Goal: Transaction & Acquisition: Book appointment/travel/reservation

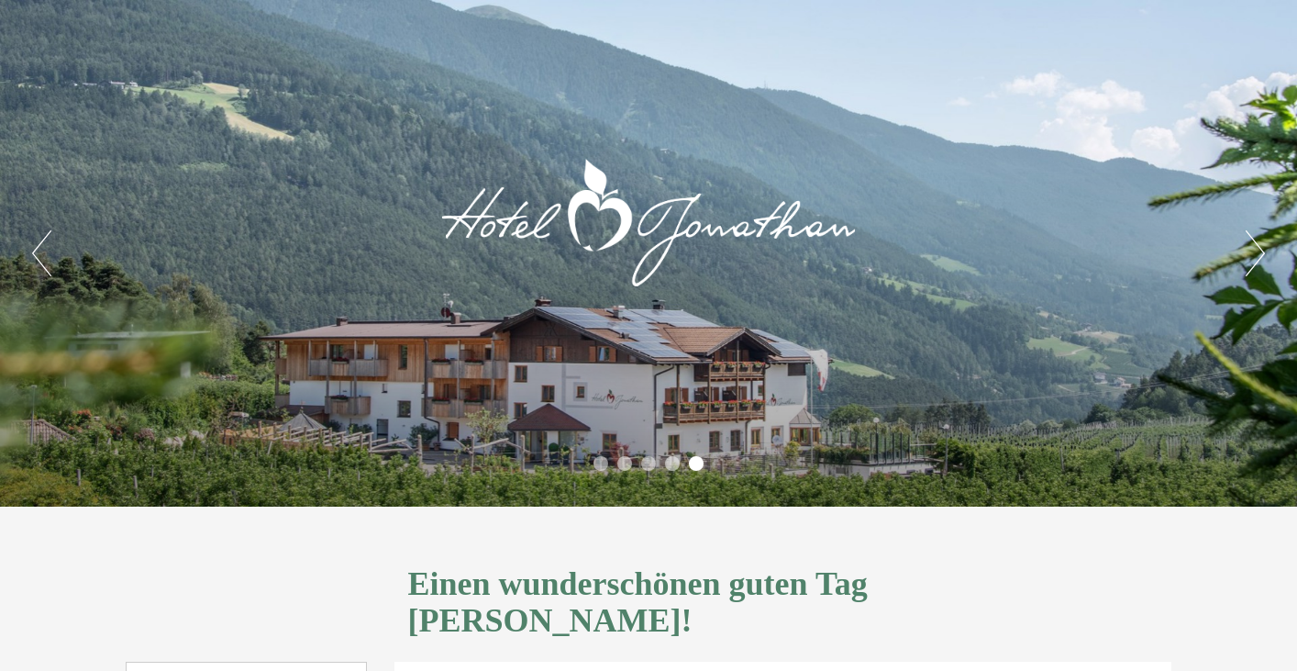
click at [1261, 249] on button "Next" at bounding box center [1255, 253] width 19 height 46
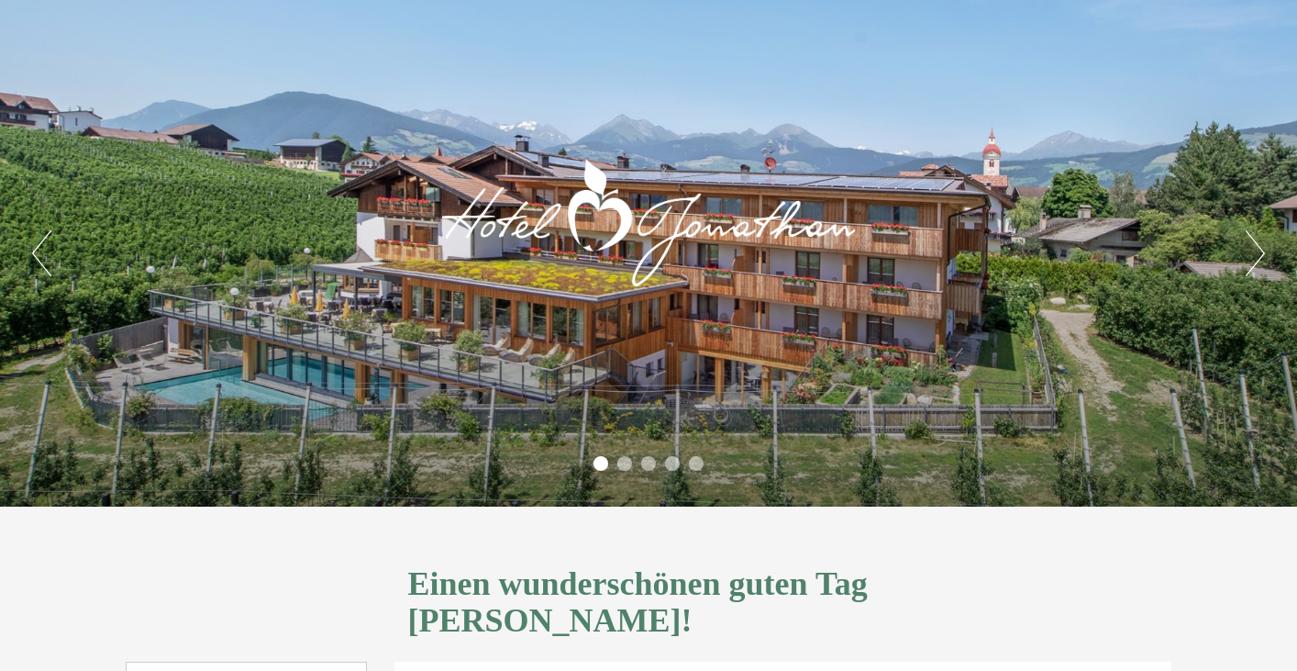
click at [1261, 249] on button "Next" at bounding box center [1255, 253] width 19 height 46
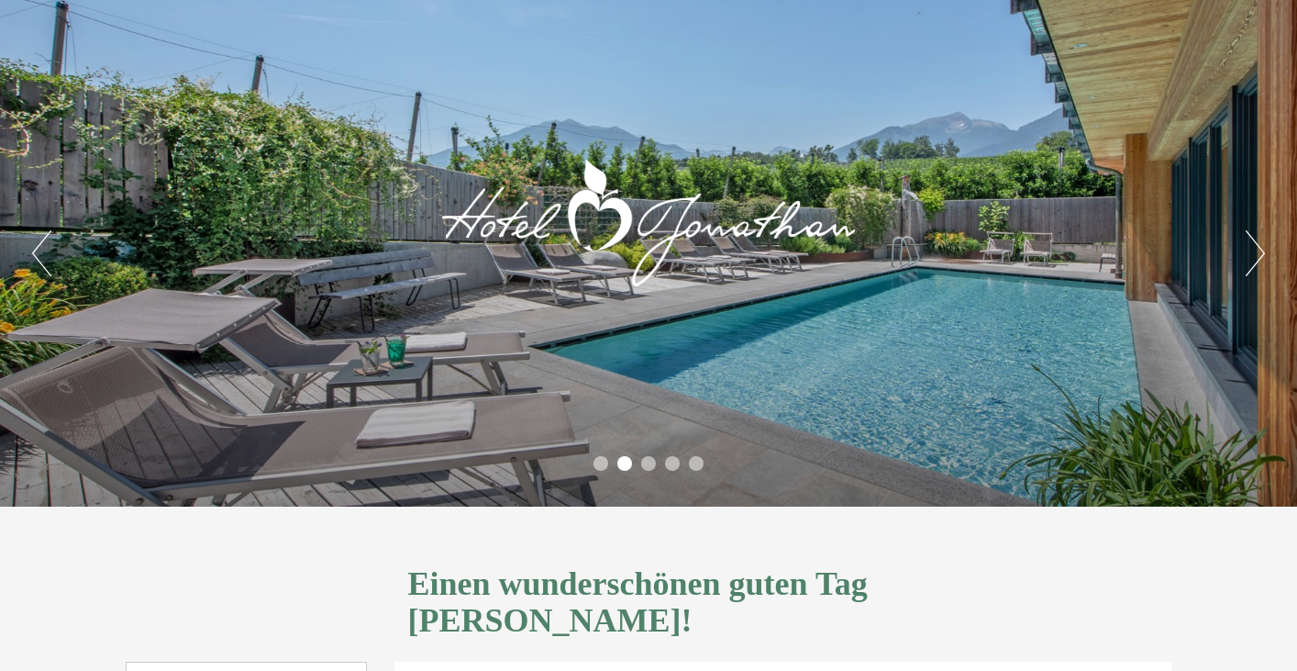
click at [1261, 249] on button "Next" at bounding box center [1255, 253] width 19 height 46
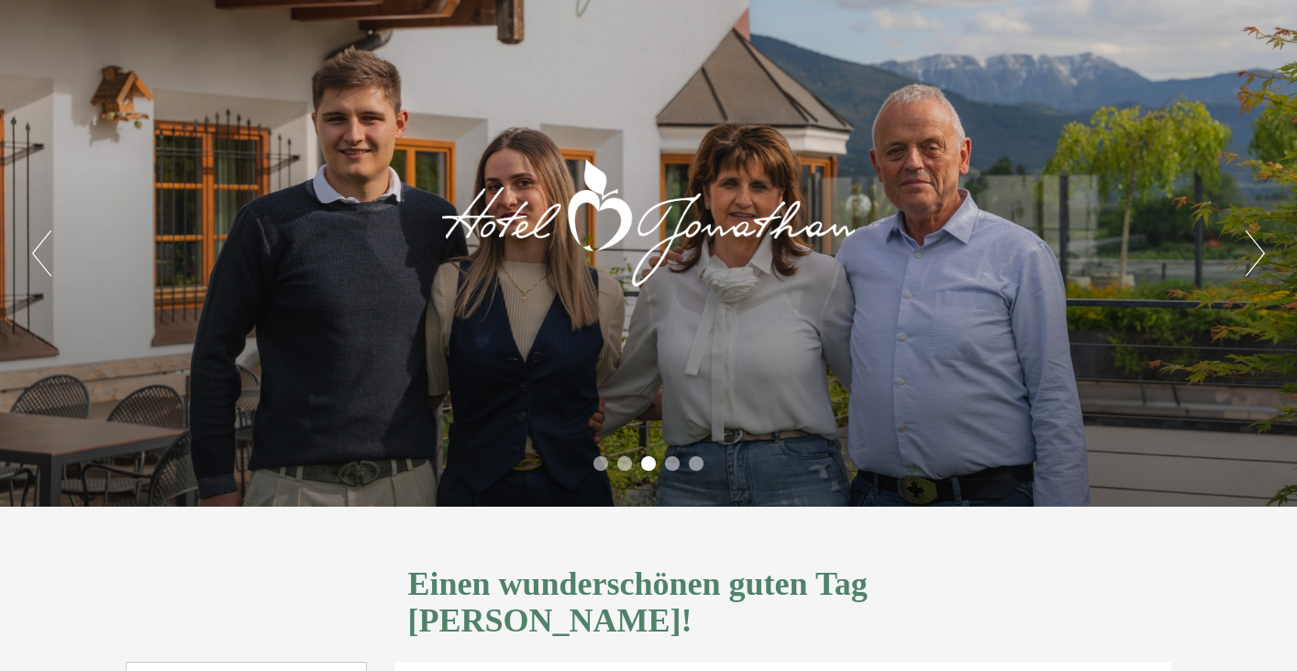
click at [1261, 249] on button "Next" at bounding box center [1255, 253] width 19 height 46
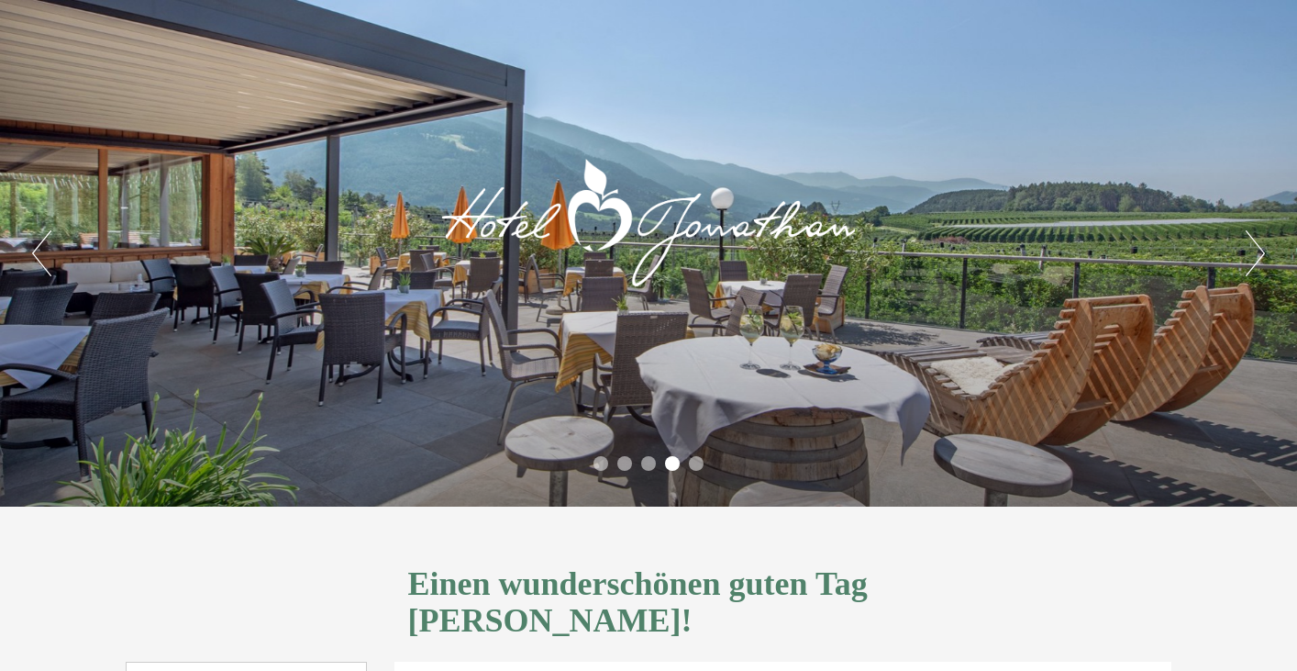
click at [1261, 249] on button "Next" at bounding box center [1255, 253] width 19 height 46
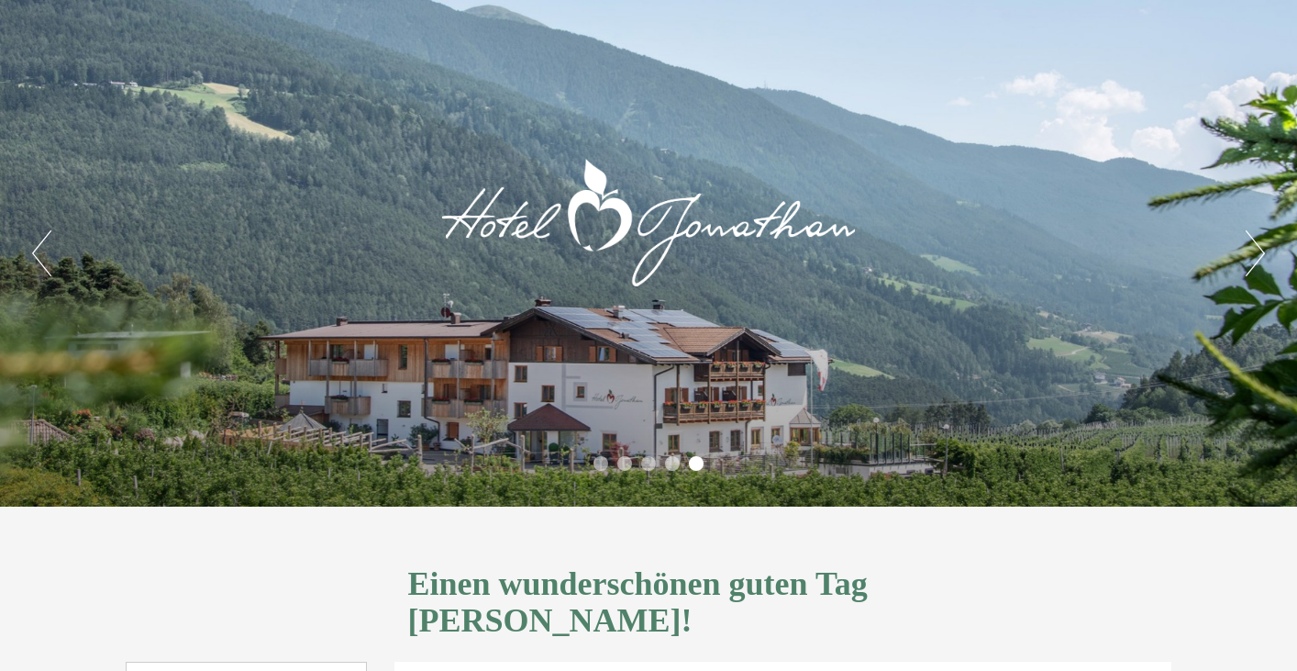
click at [1262, 249] on button "Next" at bounding box center [1255, 253] width 19 height 46
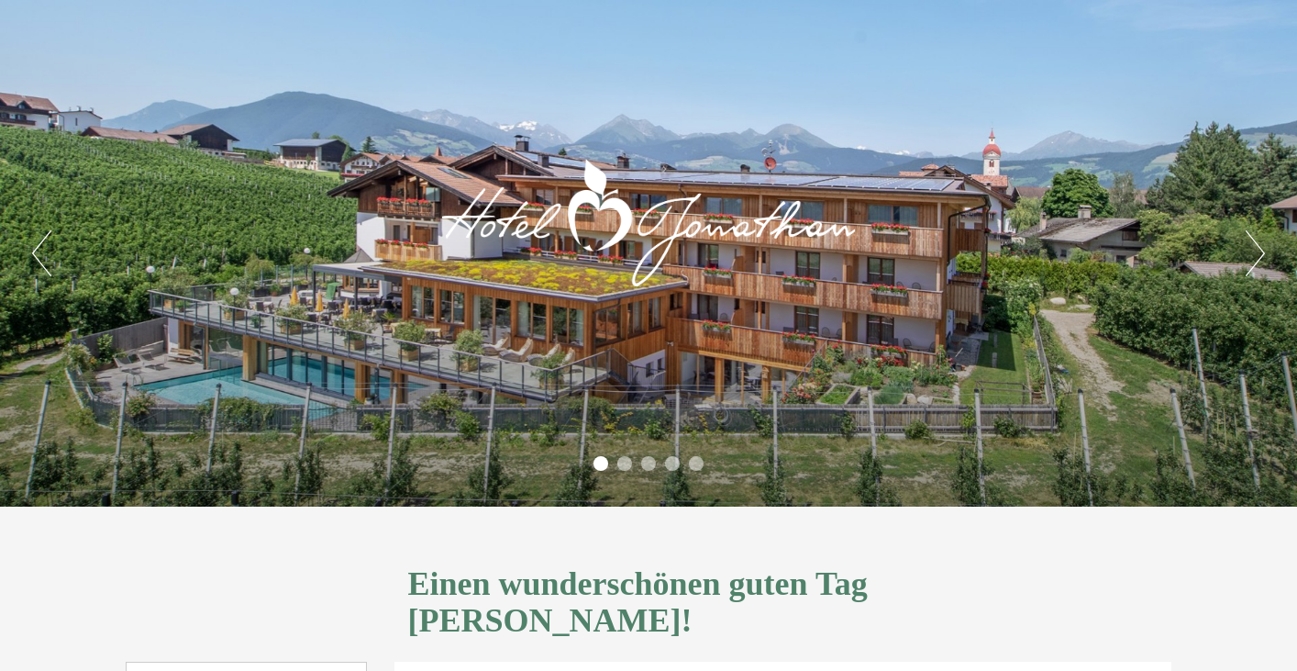
click at [1262, 249] on button "Next" at bounding box center [1255, 253] width 19 height 46
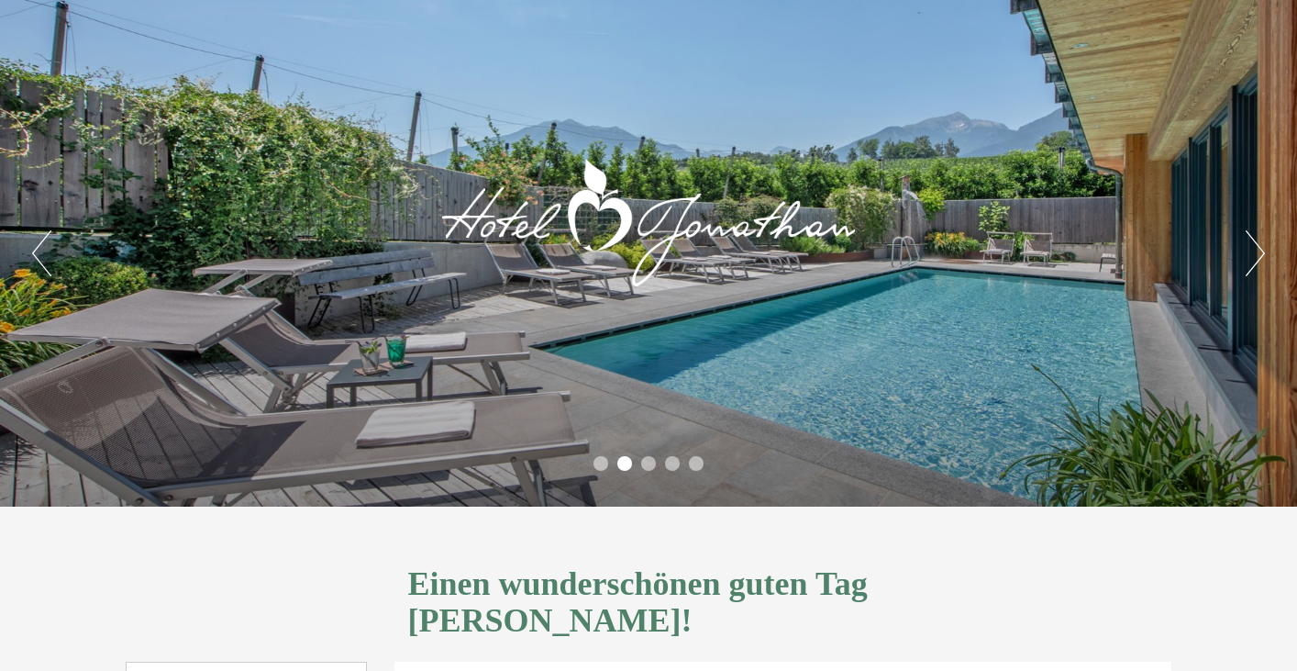
click at [1262, 249] on button "Next" at bounding box center [1255, 253] width 19 height 46
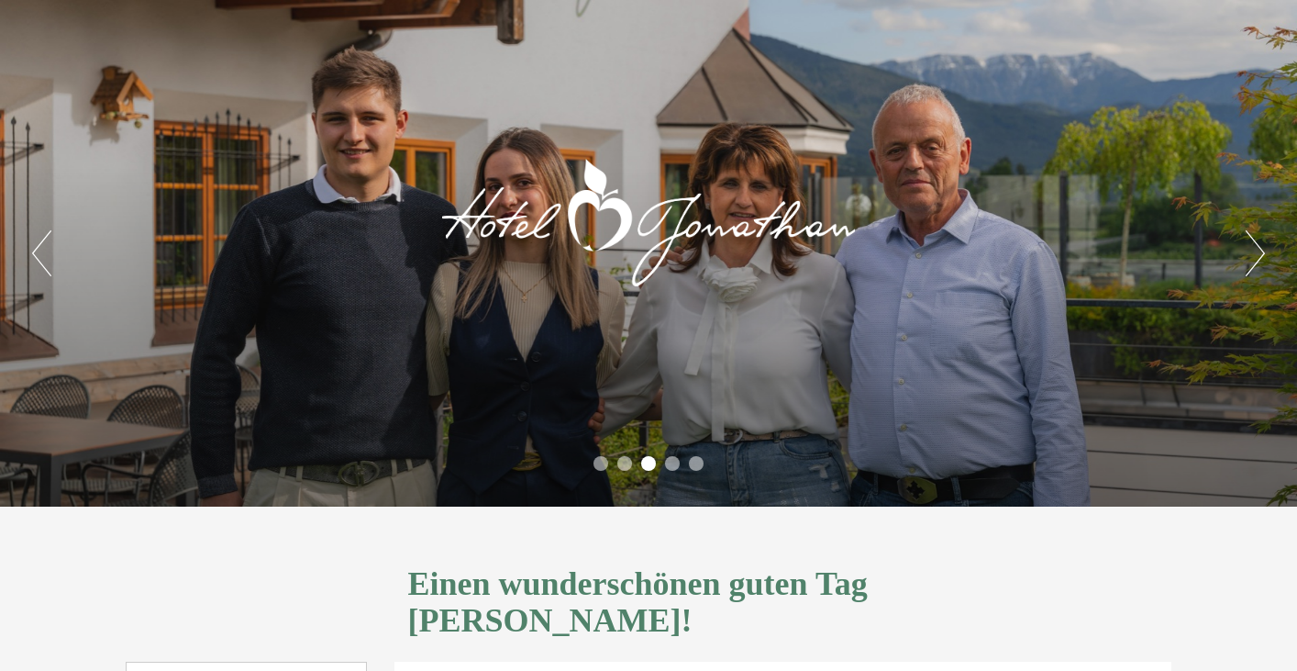
click at [1262, 249] on button "Next" at bounding box center [1255, 253] width 19 height 46
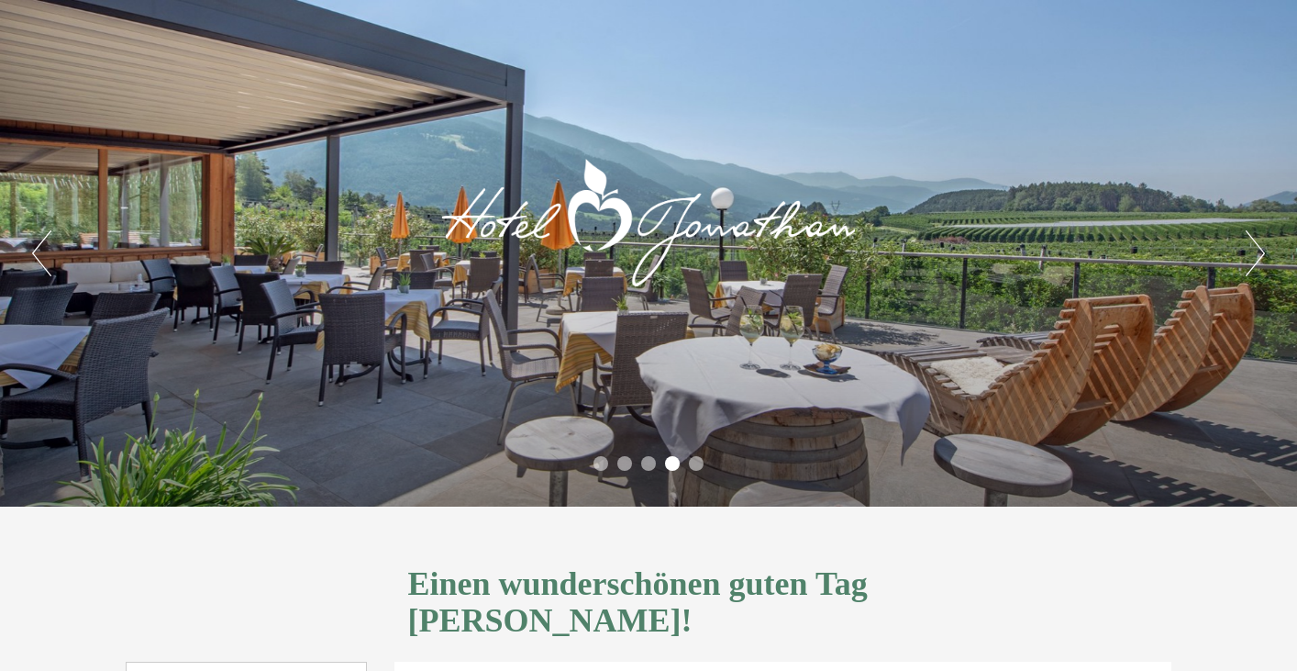
click at [1262, 249] on button "Next" at bounding box center [1255, 253] width 19 height 46
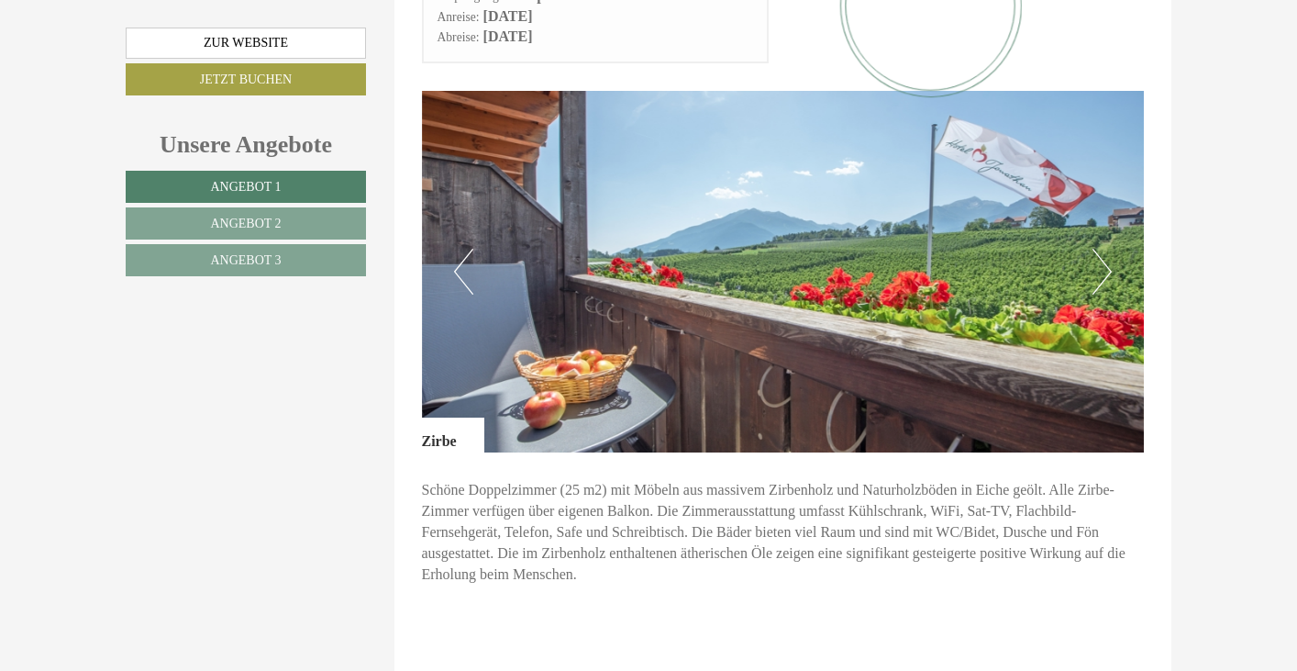
scroll to position [2250, 0]
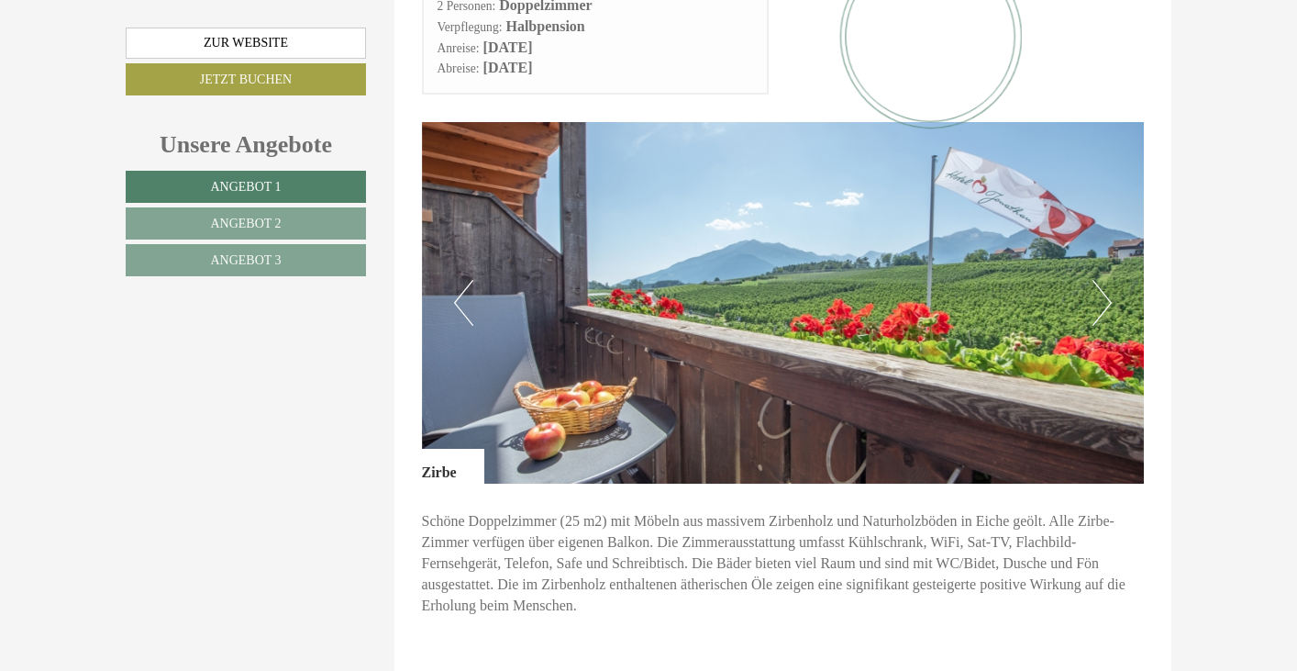
click at [1106, 280] on button "Next" at bounding box center [1102, 303] width 19 height 46
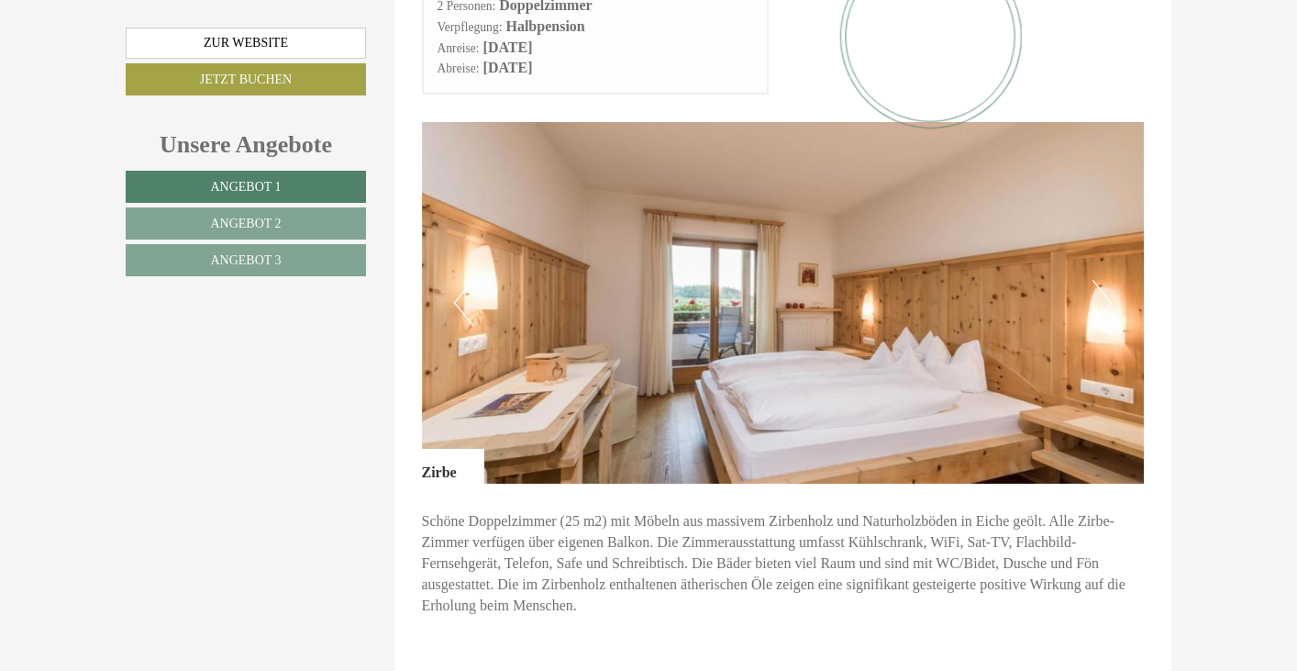
click at [1106, 280] on button "Next" at bounding box center [1102, 303] width 19 height 46
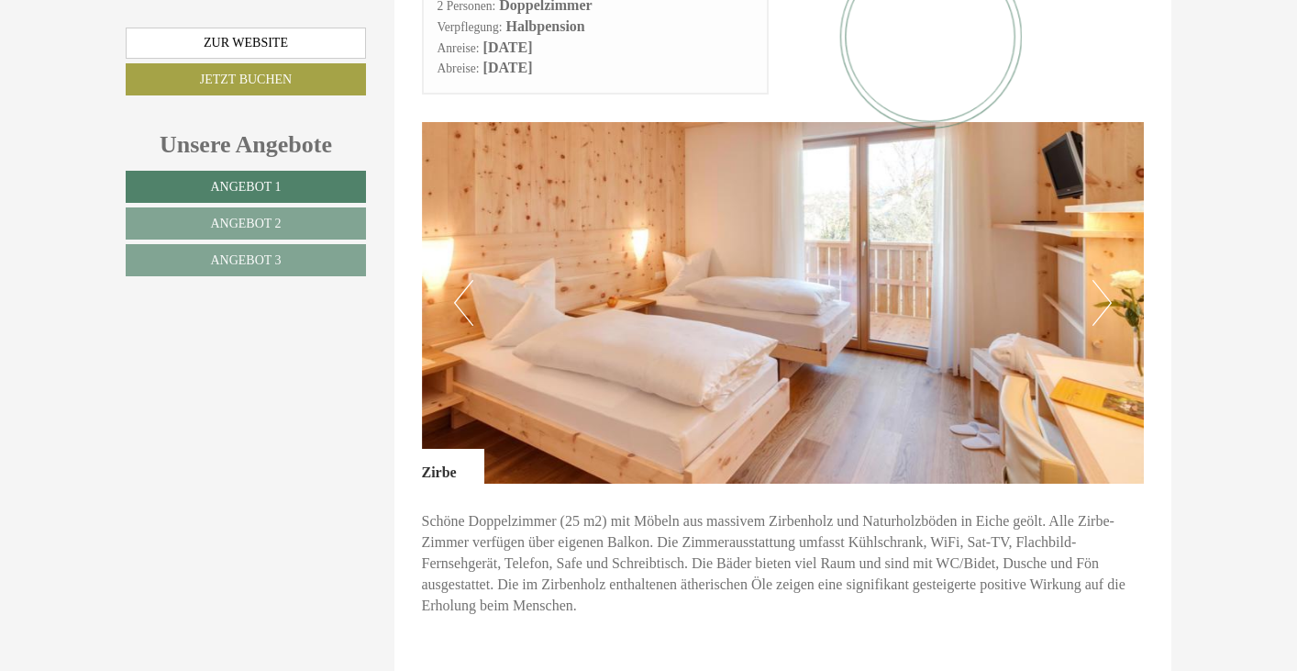
click at [1106, 280] on button "Next" at bounding box center [1102, 303] width 19 height 46
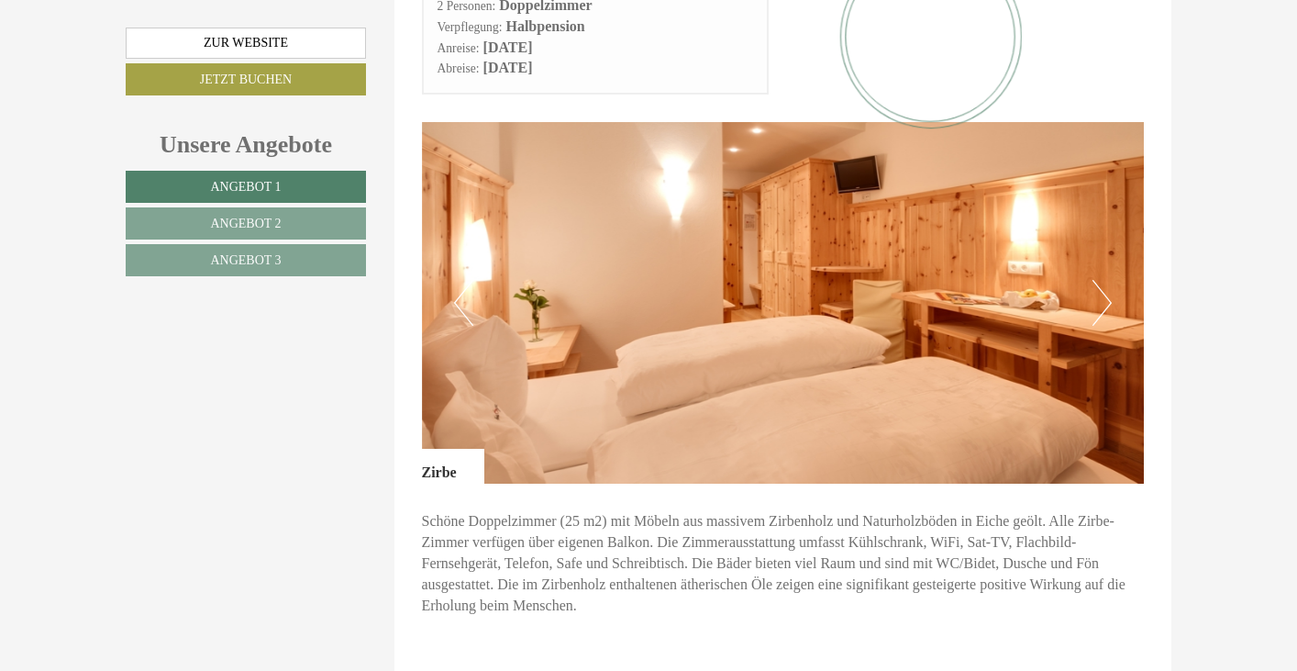
click at [1106, 280] on button "Next" at bounding box center [1102, 303] width 19 height 46
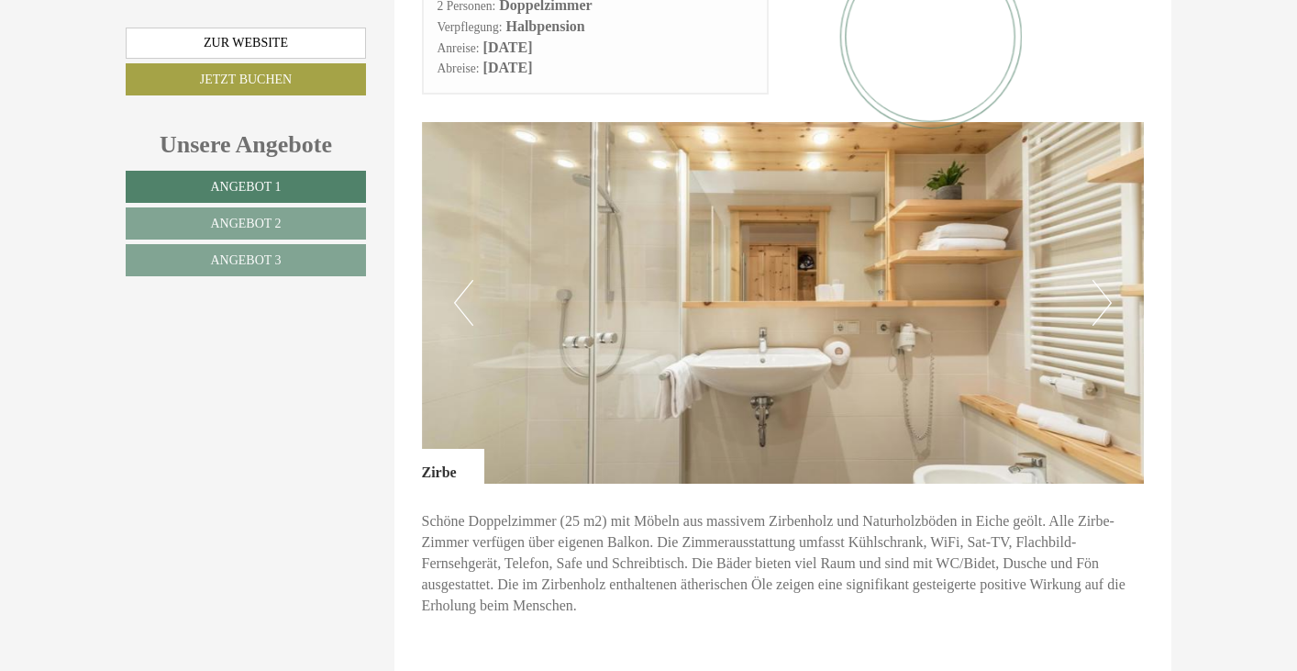
click at [1106, 280] on button "Next" at bounding box center [1102, 303] width 19 height 46
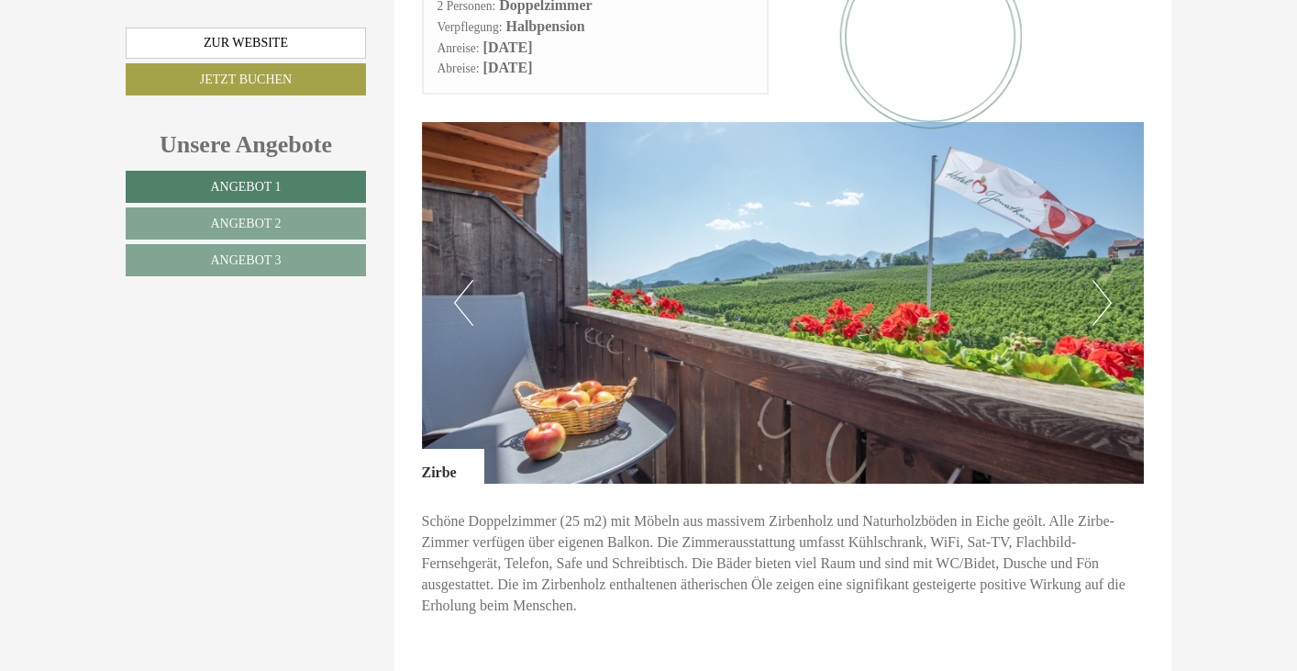
click at [1106, 280] on button "Next" at bounding box center [1102, 303] width 19 height 46
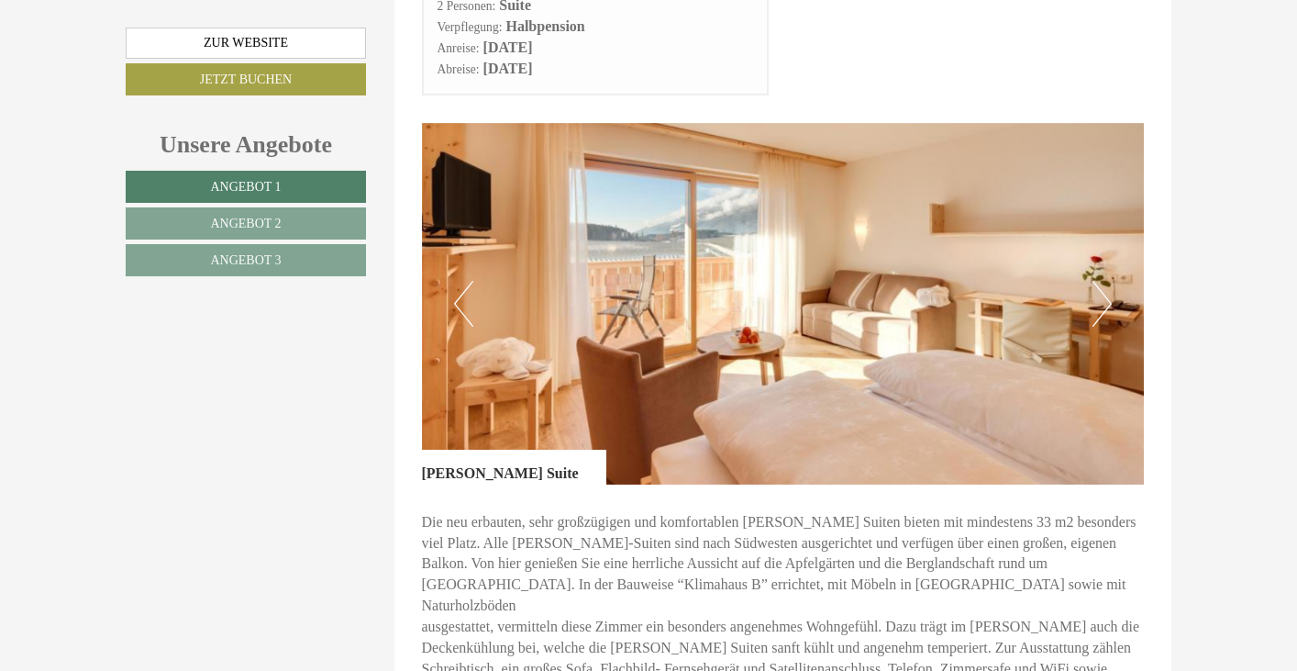
scroll to position [965, 0]
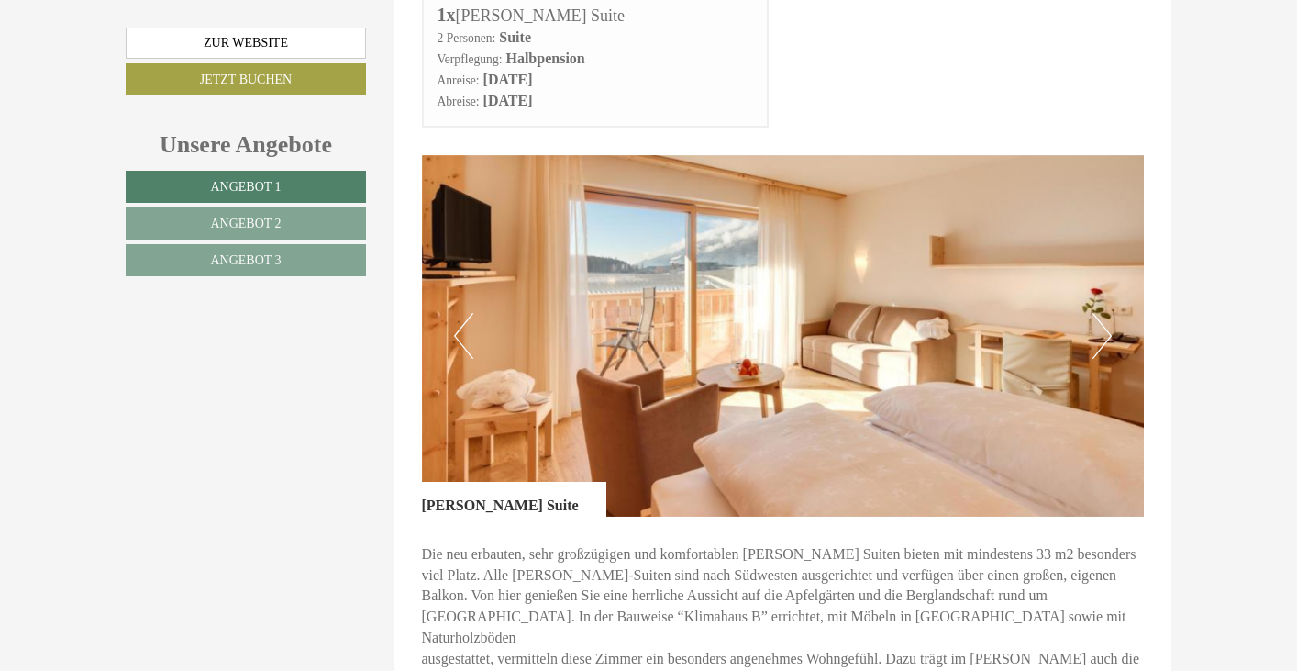
click at [1110, 313] on button "Next" at bounding box center [1102, 336] width 19 height 46
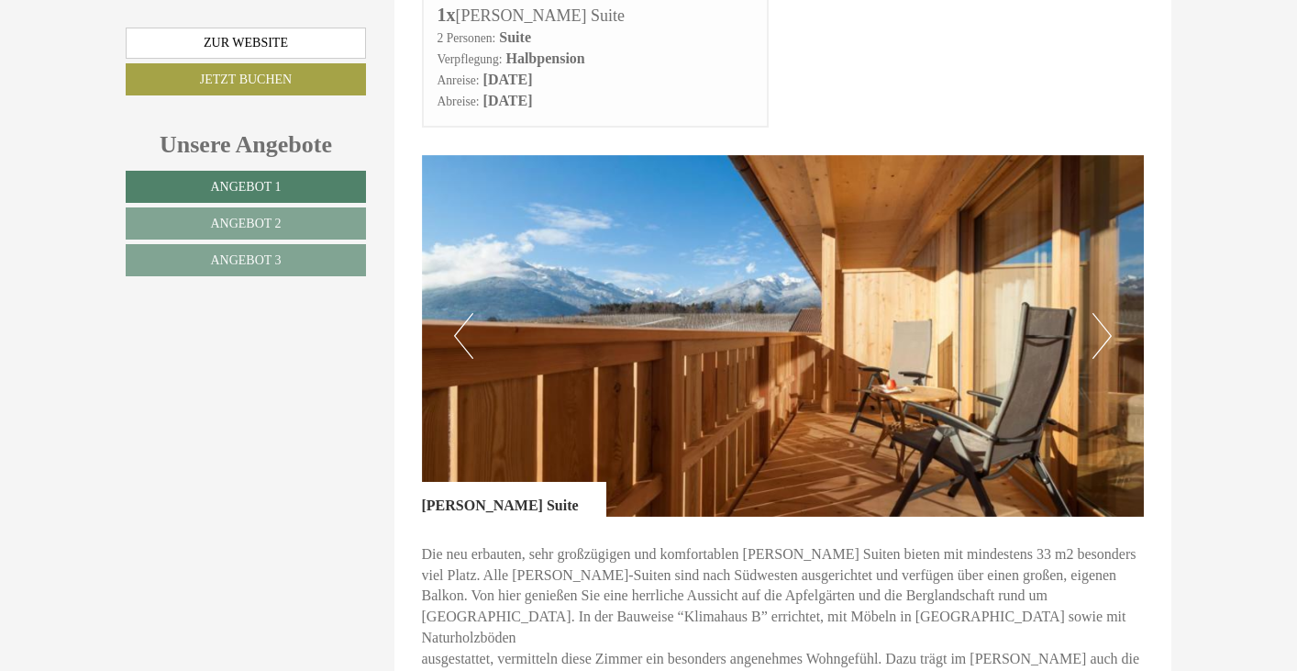
click at [1110, 313] on button "Next" at bounding box center [1102, 336] width 19 height 46
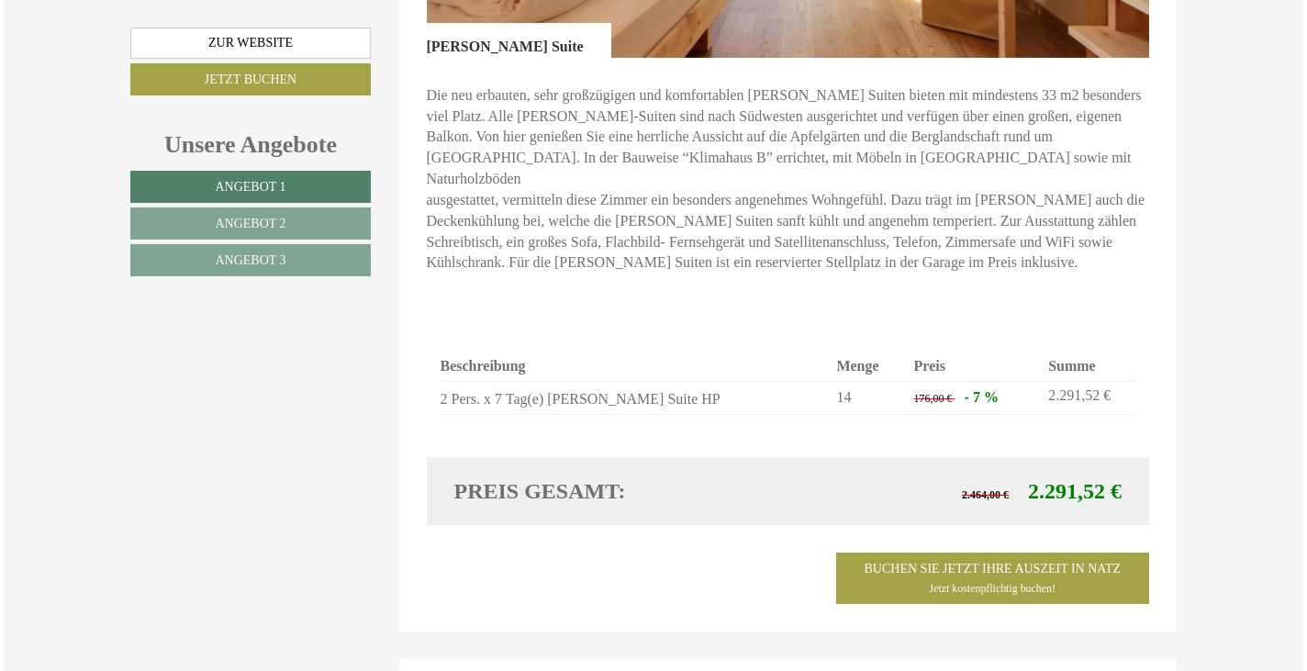
scroll to position [1435, 0]
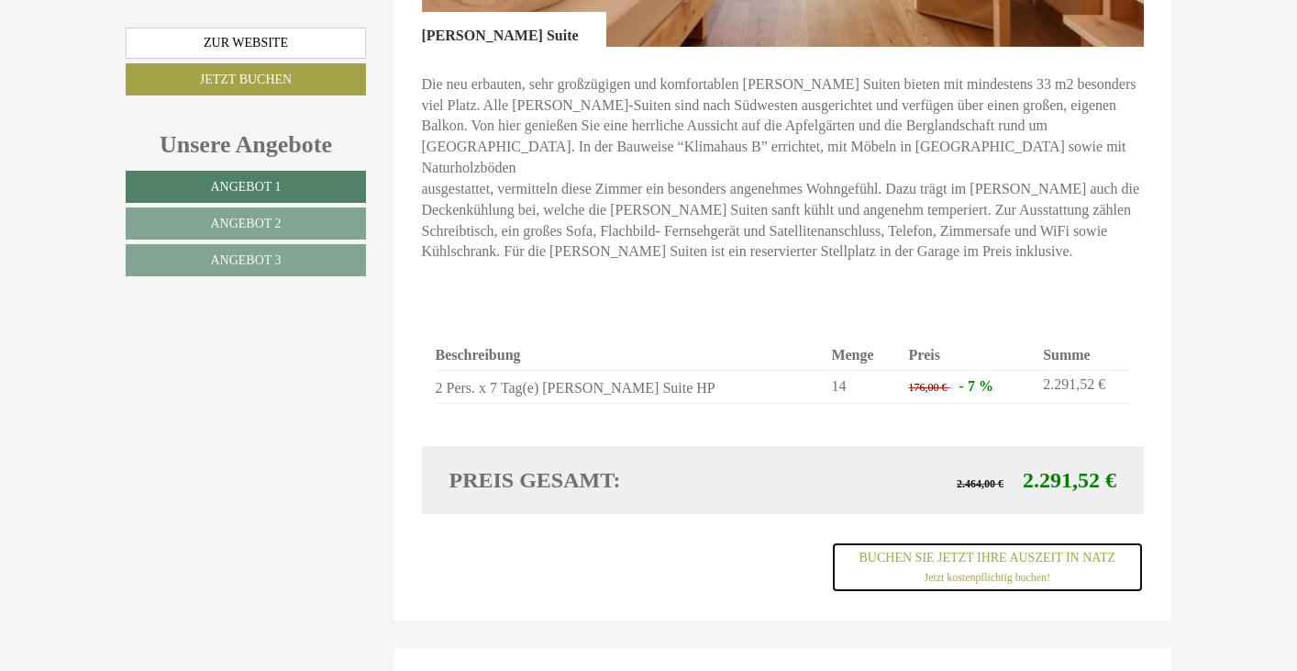
click at [999, 541] on link "Buchen Sie jetzt ihre Auszeit in Natz Jetzt kostenpflichtig buchen!" at bounding box center [987, 566] width 313 height 51
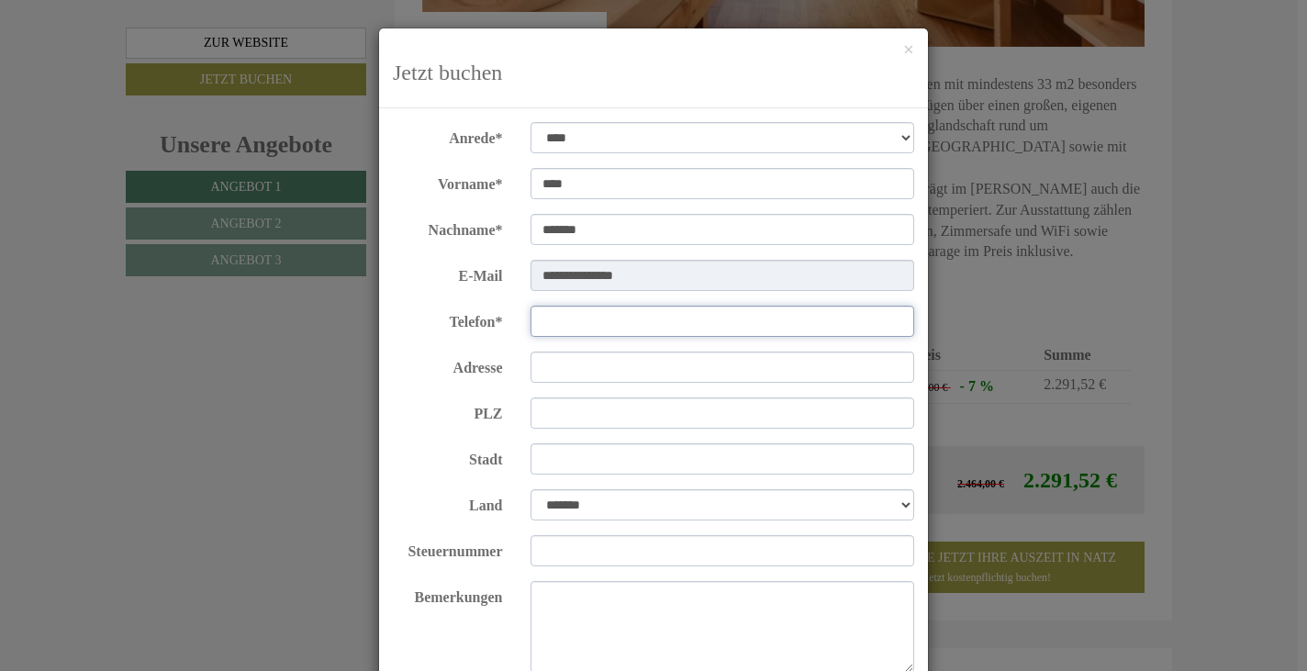
click at [564, 326] on input "Telefon*" at bounding box center [722, 321] width 384 height 31
type input "*"
type input "**********"
drag, startPoint x: 561, startPoint y: 368, endPoint x: 753, endPoint y: 365, distance: 192.7
click at [569, 367] on input "Adresse" at bounding box center [722, 366] width 384 height 31
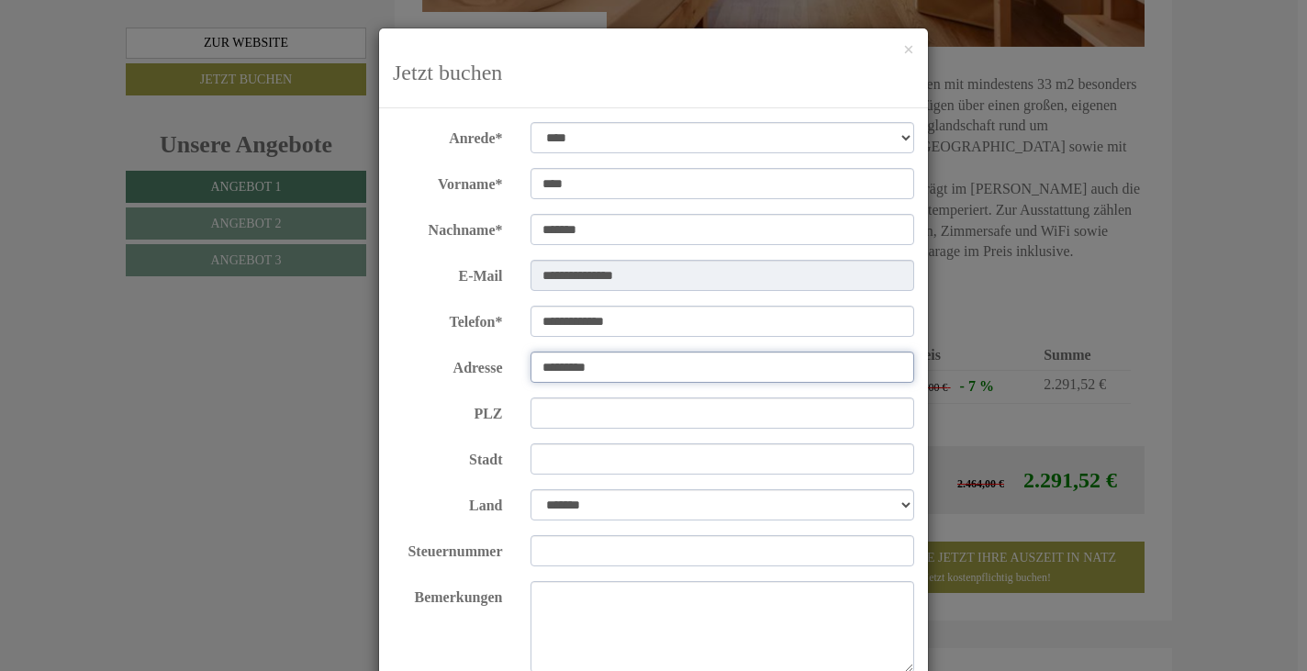
type input "*********"
drag, startPoint x: 541, startPoint y: 414, endPoint x: 663, endPoint y: 413, distance: 122.0
click at [550, 415] on input "PLZ" at bounding box center [722, 412] width 384 height 31
type input "*****"
drag, startPoint x: 562, startPoint y: 466, endPoint x: 606, endPoint y: 461, distance: 43.4
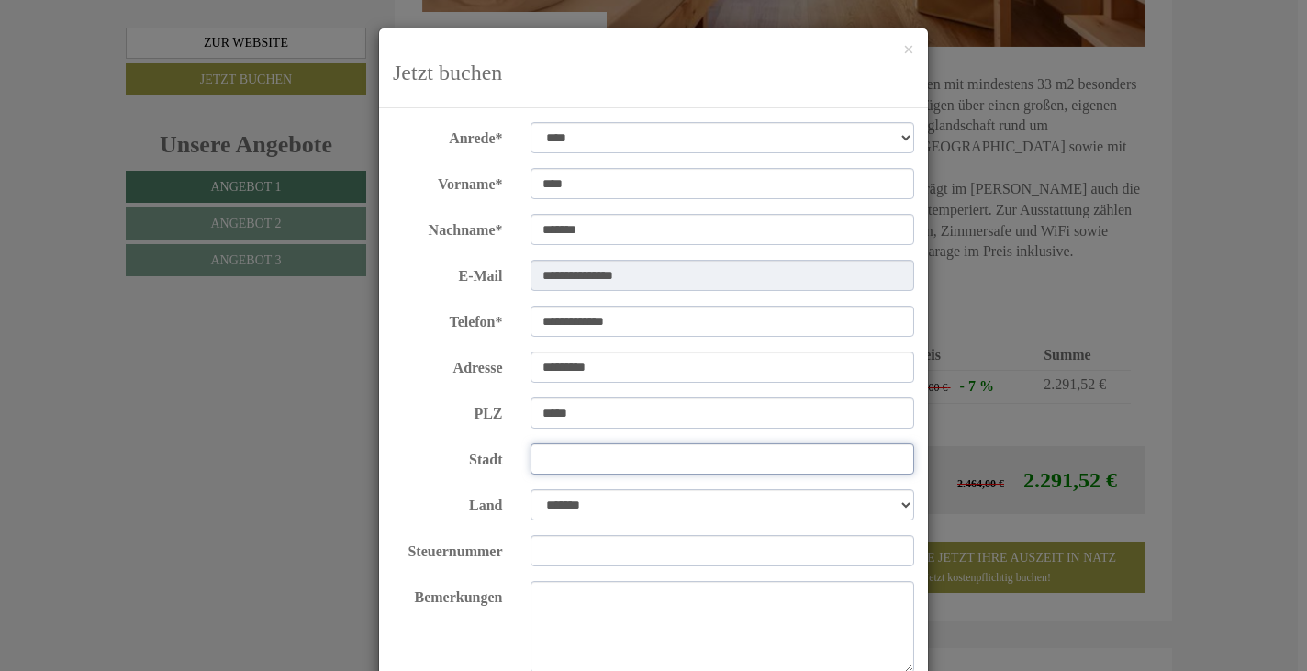
click at [569, 466] on input "Stadt" at bounding box center [722, 458] width 384 height 31
type input "*****"
click at [896, 505] on select "**********" at bounding box center [722, 504] width 384 height 31
select select "*"
click at [530, 489] on select "**********" at bounding box center [722, 504] width 384 height 31
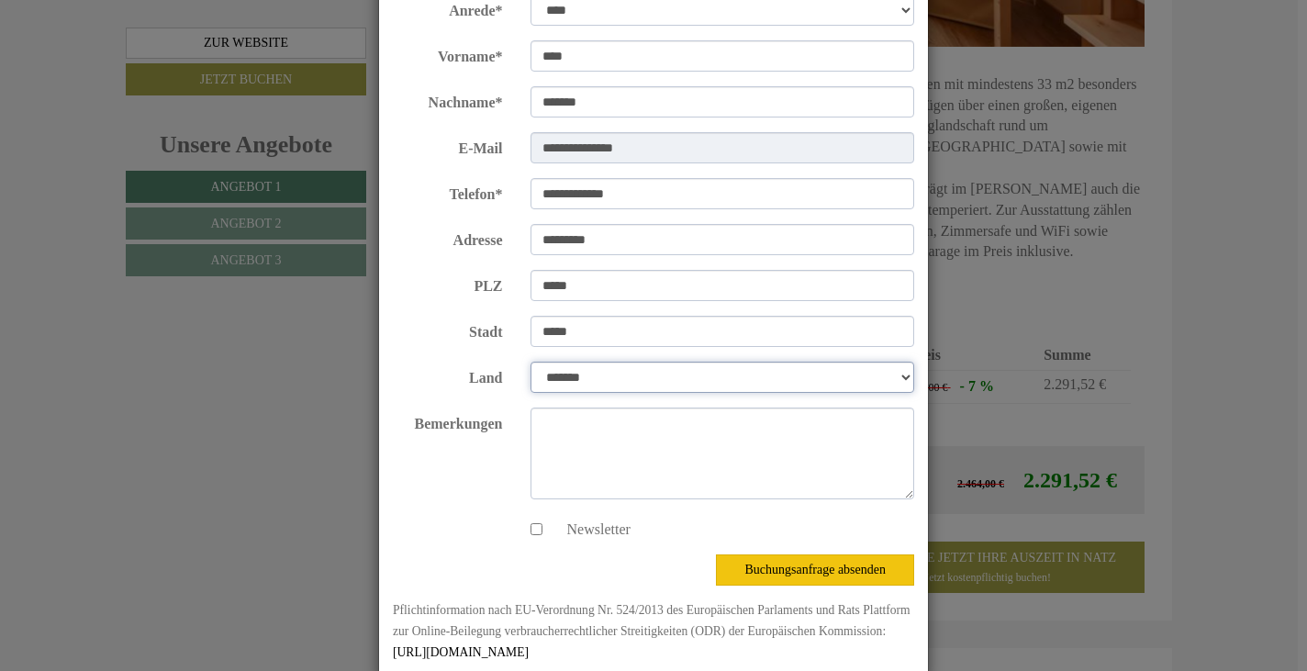
scroll to position [161, 0]
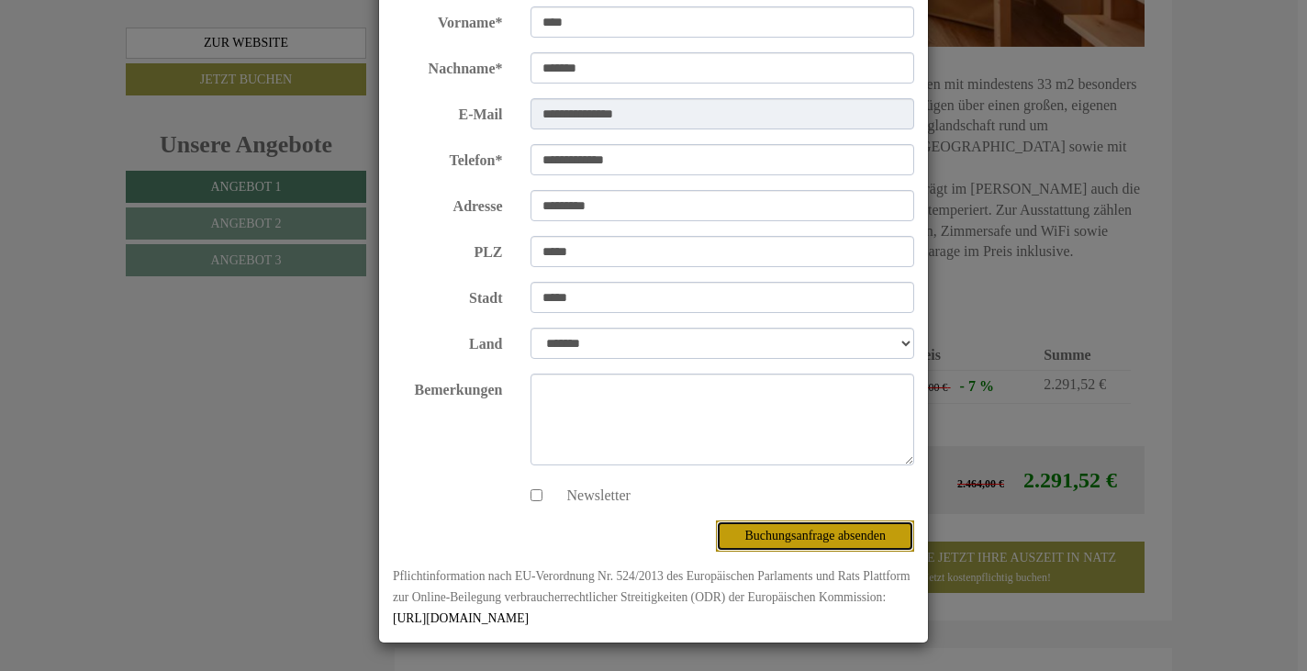
click at [862, 533] on button "Buchungsanfrage absenden" at bounding box center [815, 535] width 198 height 31
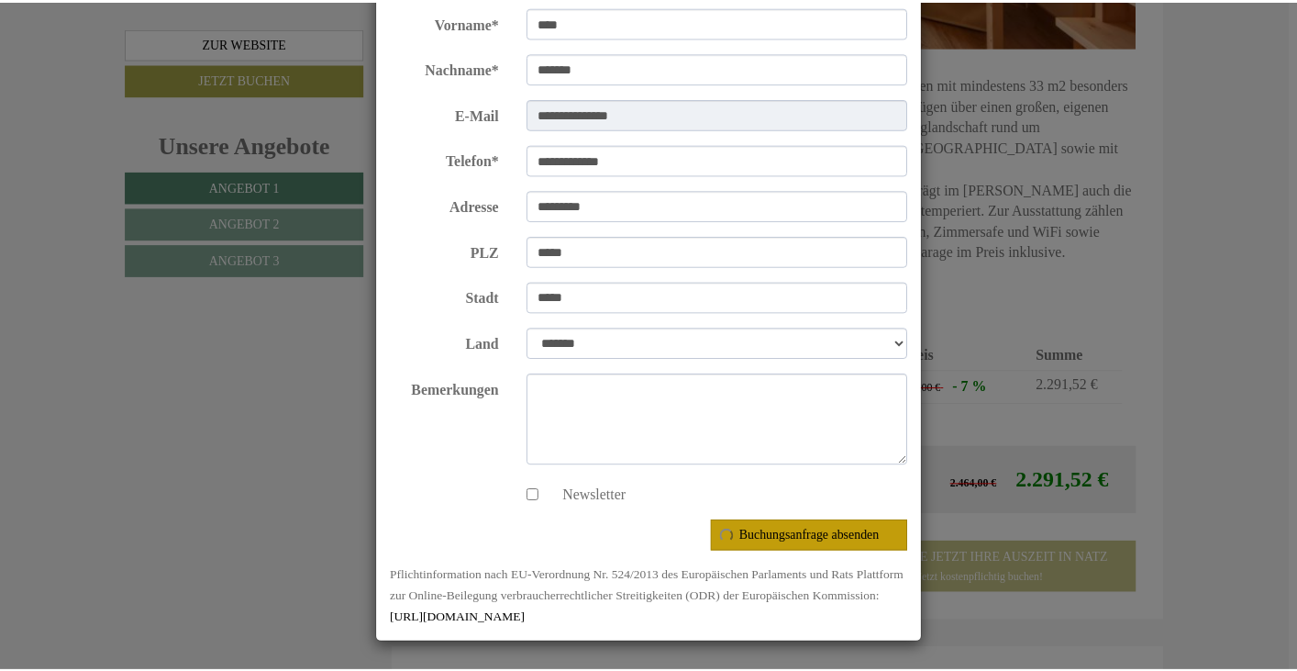
scroll to position [0, 0]
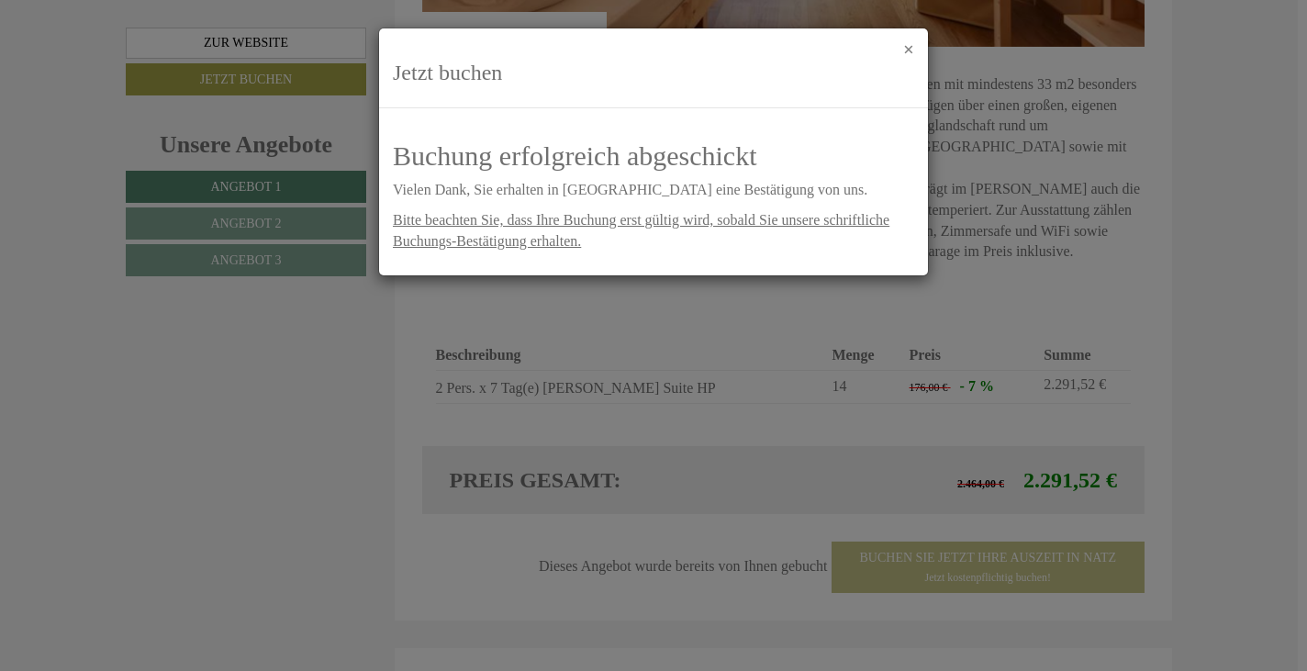
click at [912, 47] on button "×" at bounding box center [908, 49] width 11 height 19
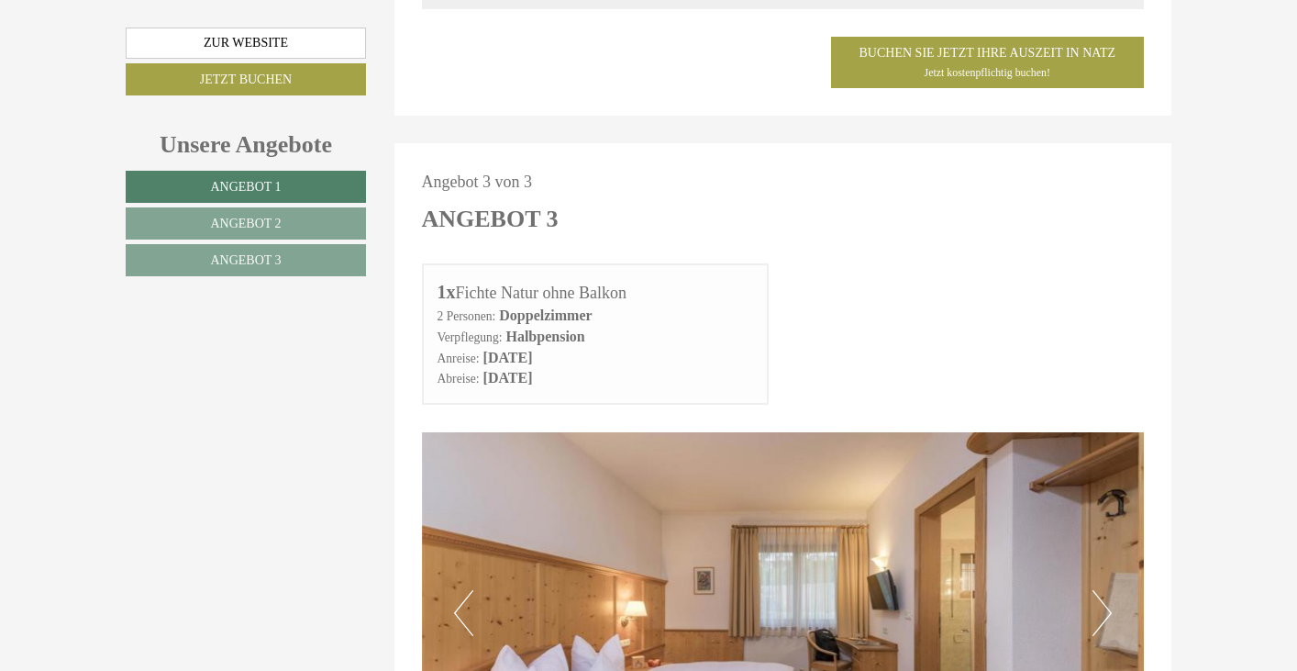
scroll to position [3211, 0]
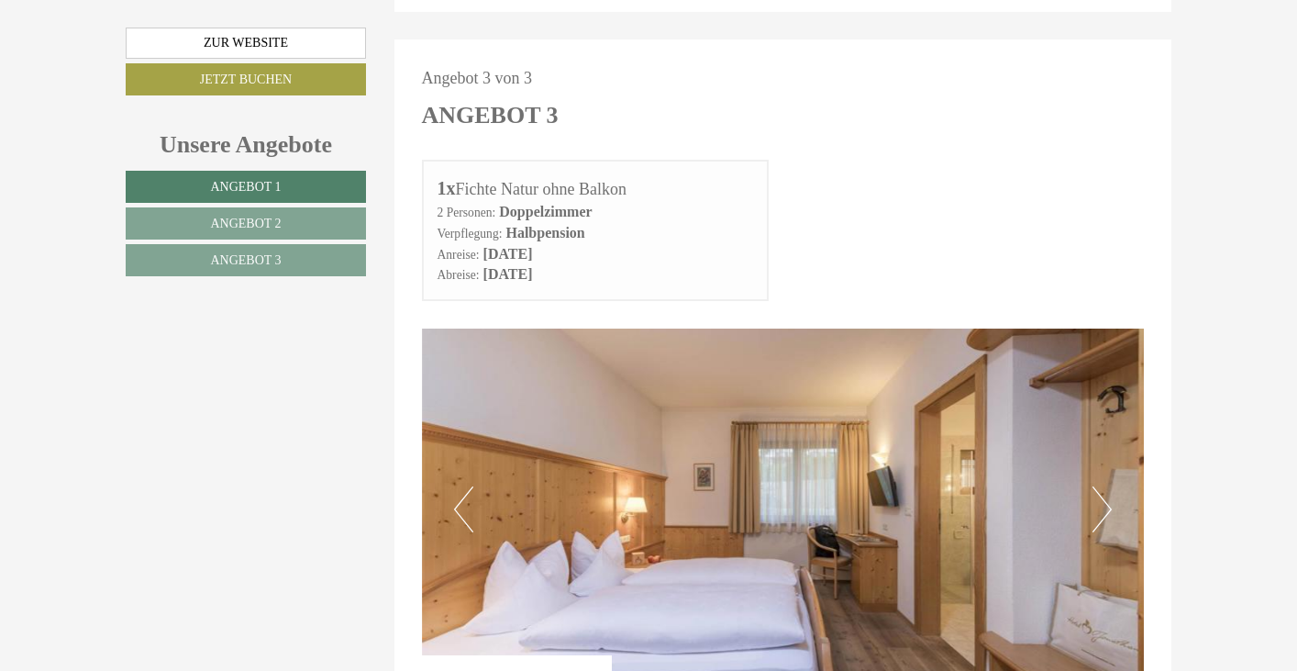
click at [1101, 486] on button "Next" at bounding box center [1102, 509] width 19 height 46
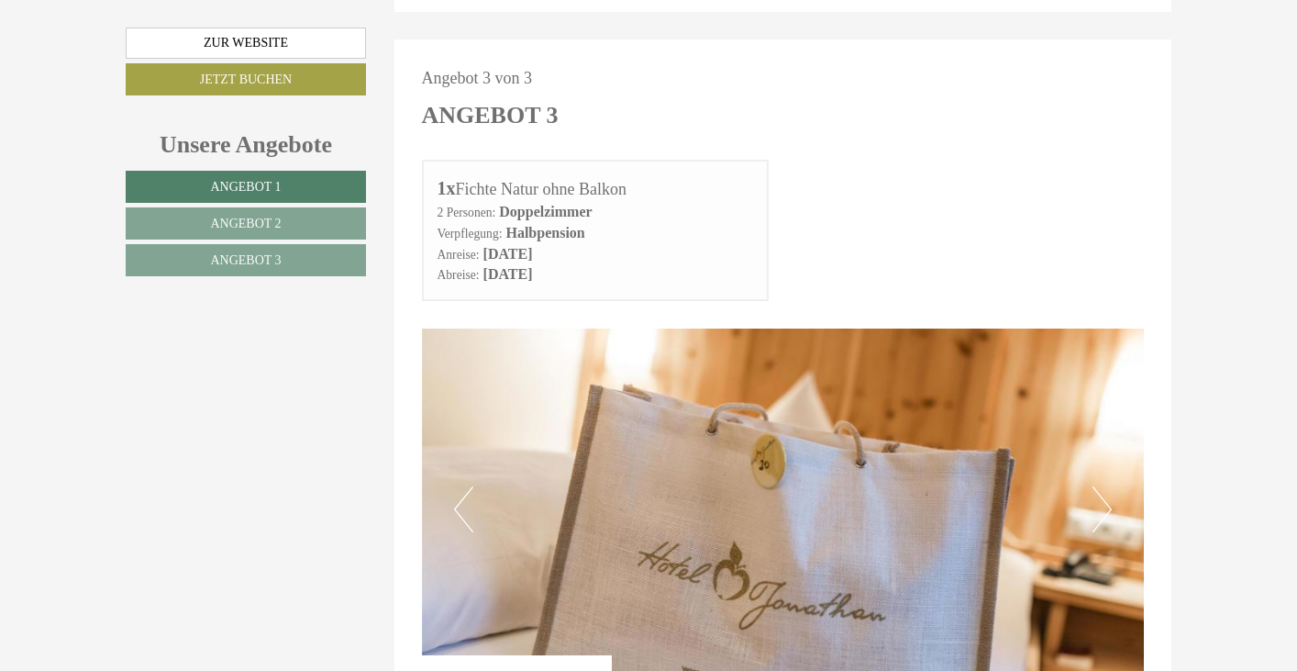
click at [1101, 486] on button "Next" at bounding box center [1102, 509] width 19 height 46
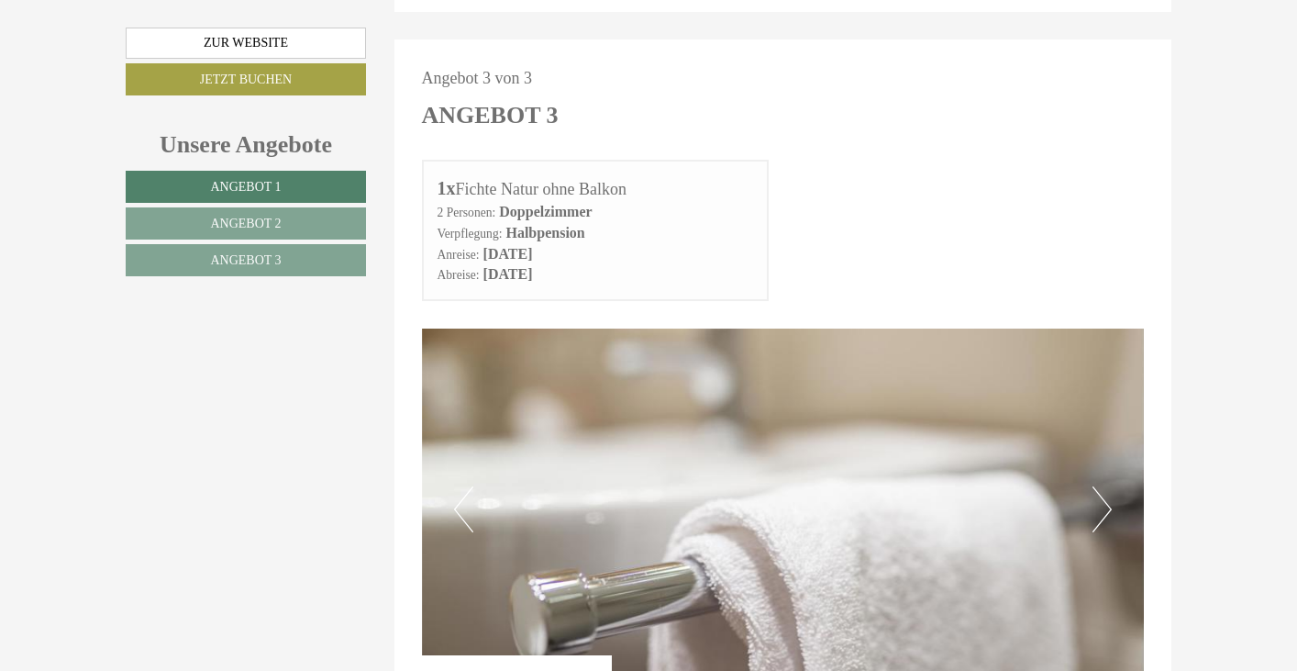
click at [1101, 486] on button "Next" at bounding box center [1102, 509] width 19 height 46
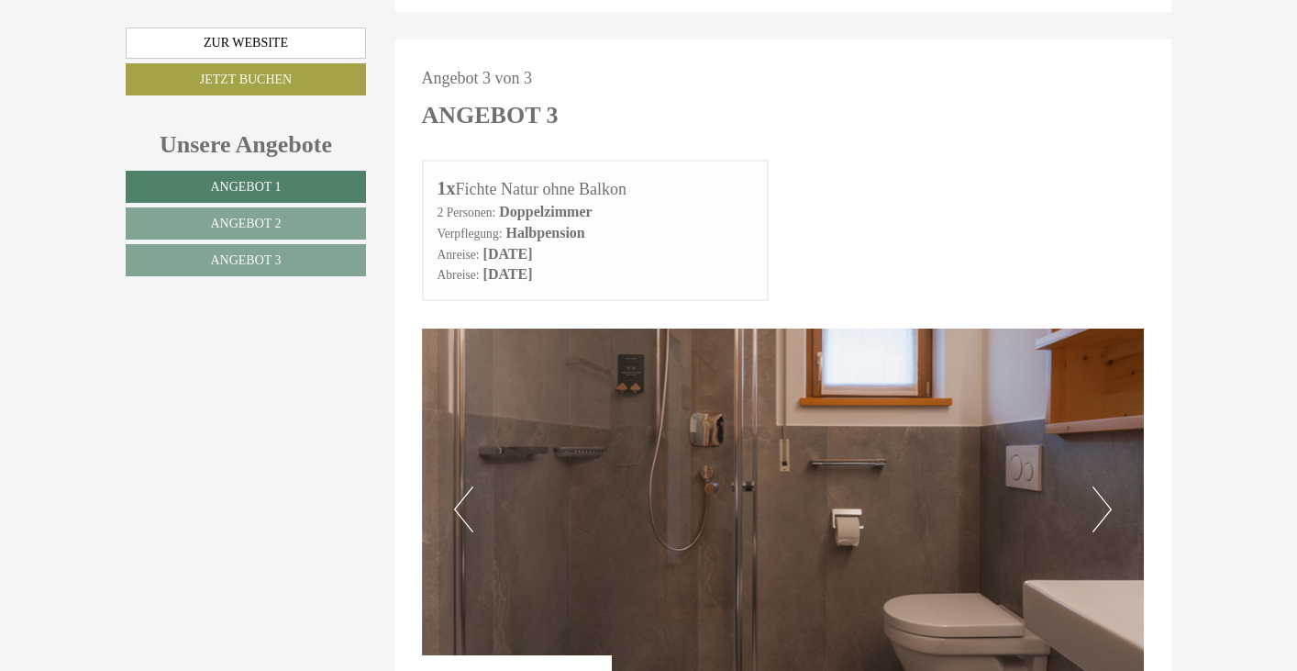
click at [1104, 486] on button "Next" at bounding box center [1102, 509] width 19 height 46
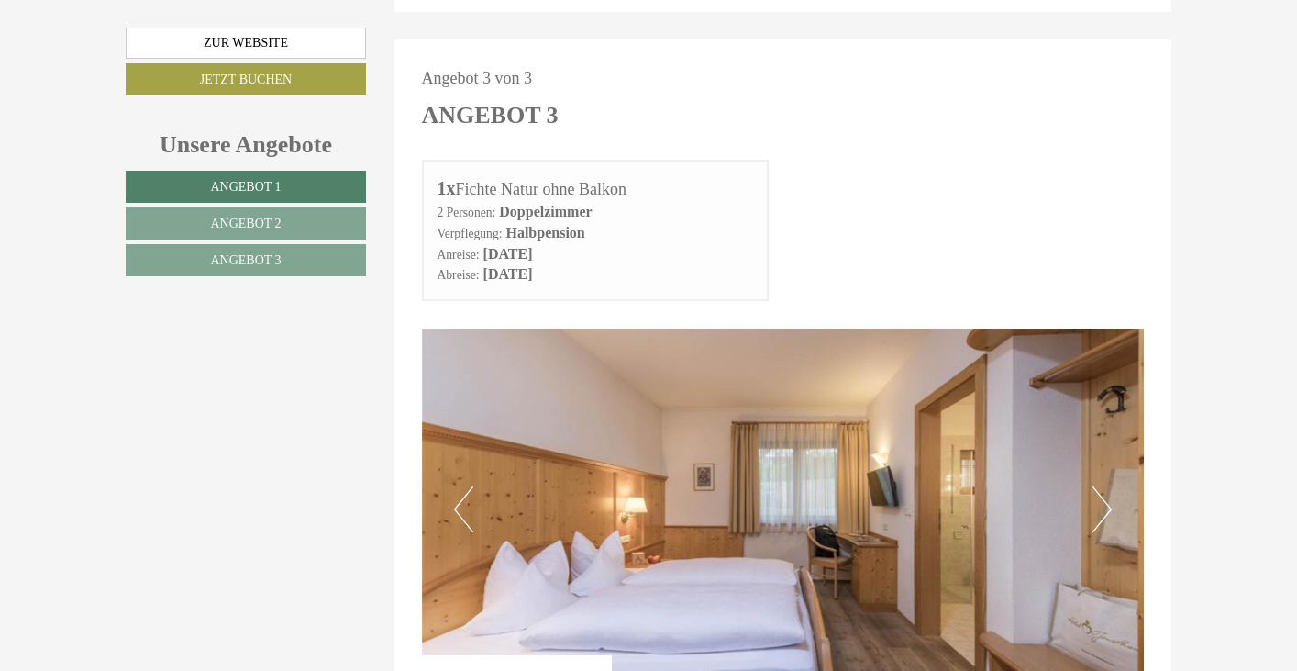
click at [1104, 486] on button "Next" at bounding box center [1102, 509] width 19 height 46
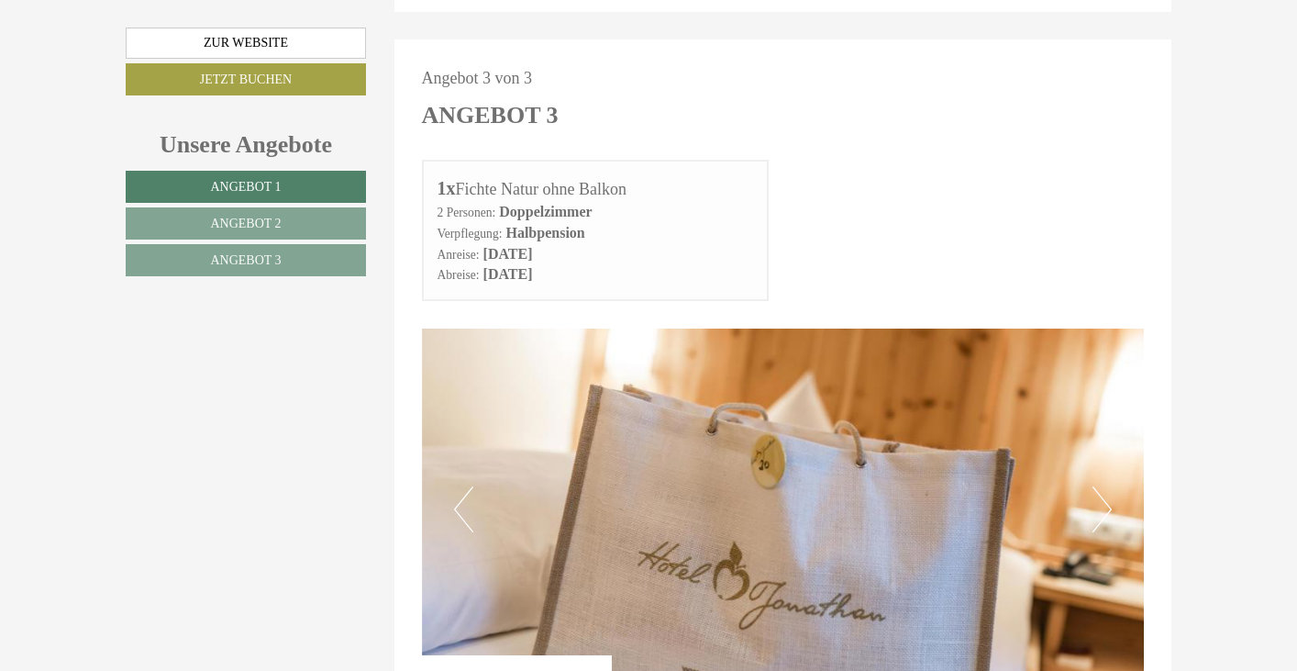
click at [1104, 486] on button "Next" at bounding box center [1102, 509] width 19 height 46
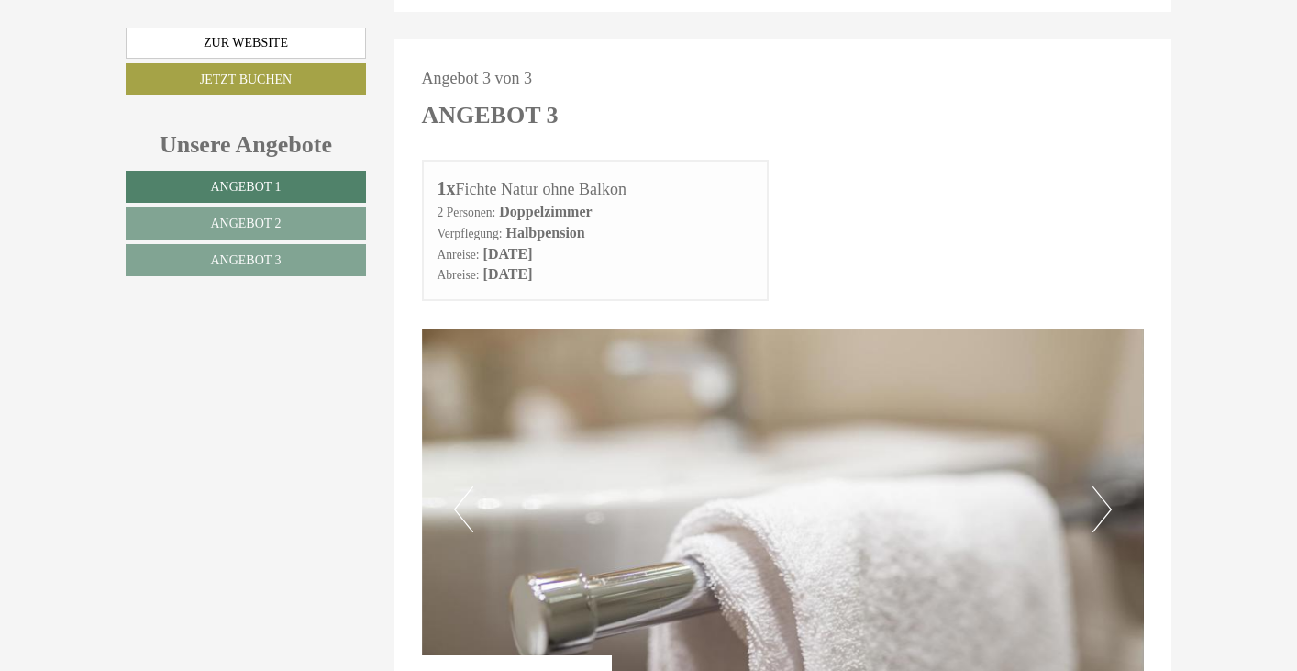
click at [1105, 486] on button "Next" at bounding box center [1102, 509] width 19 height 46
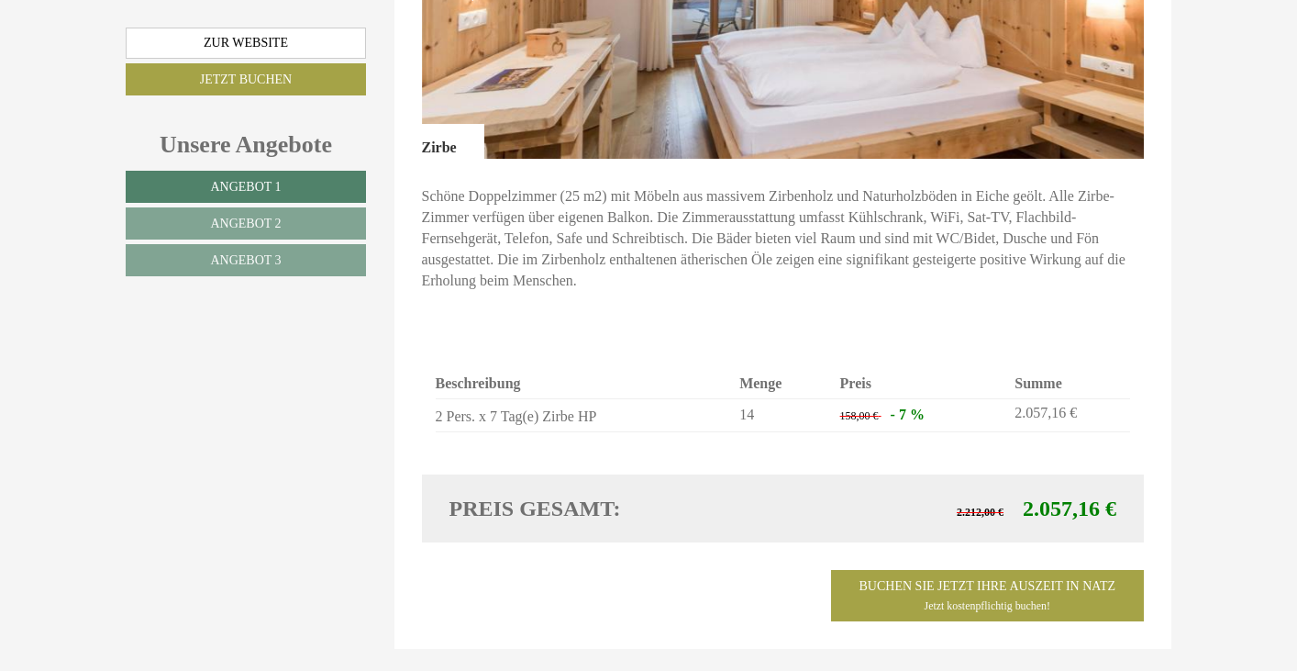
scroll to position [2294, 0]
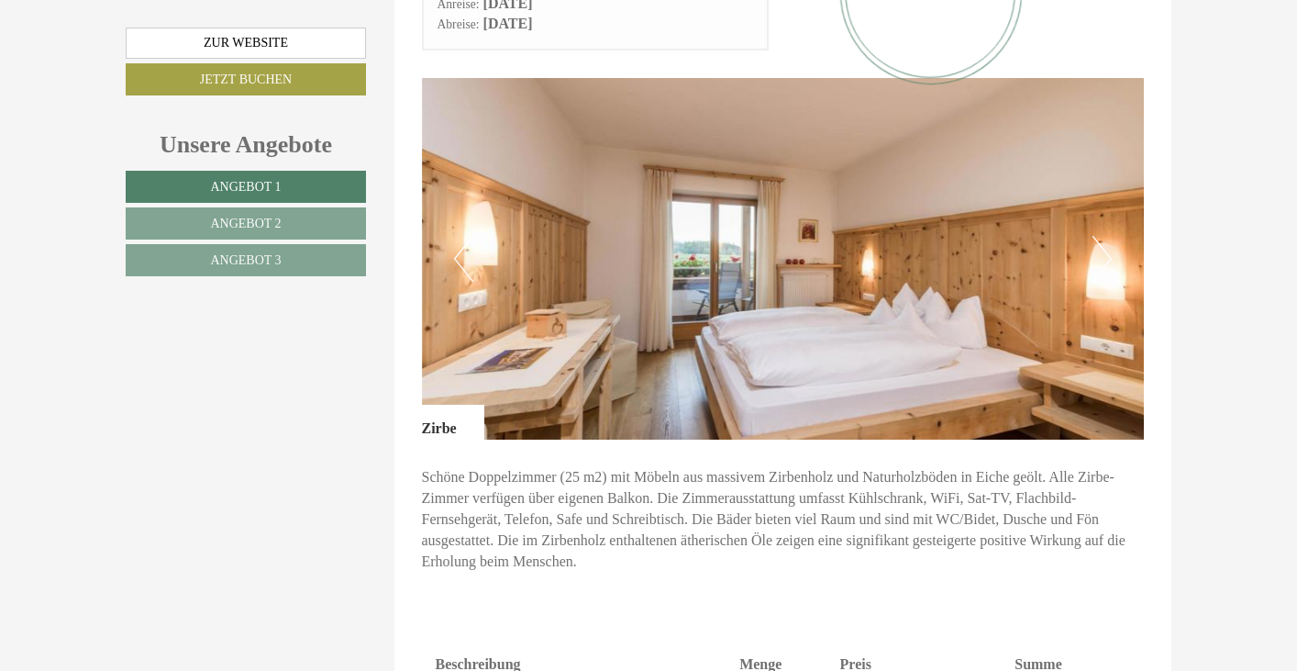
click at [1104, 236] on button "Next" at bounding box center [1102, 259] width 19 height 46
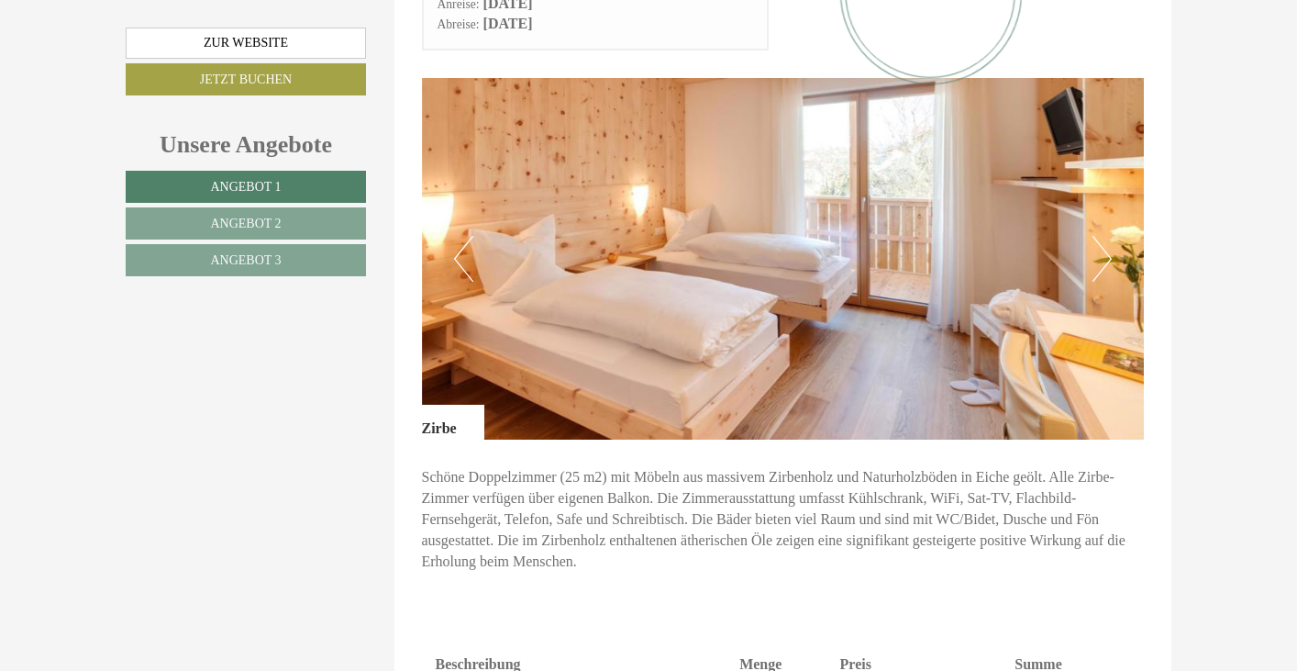
click at [1105, 236] on button "Next" at bounding box center [1102, 259] width 19 height 46
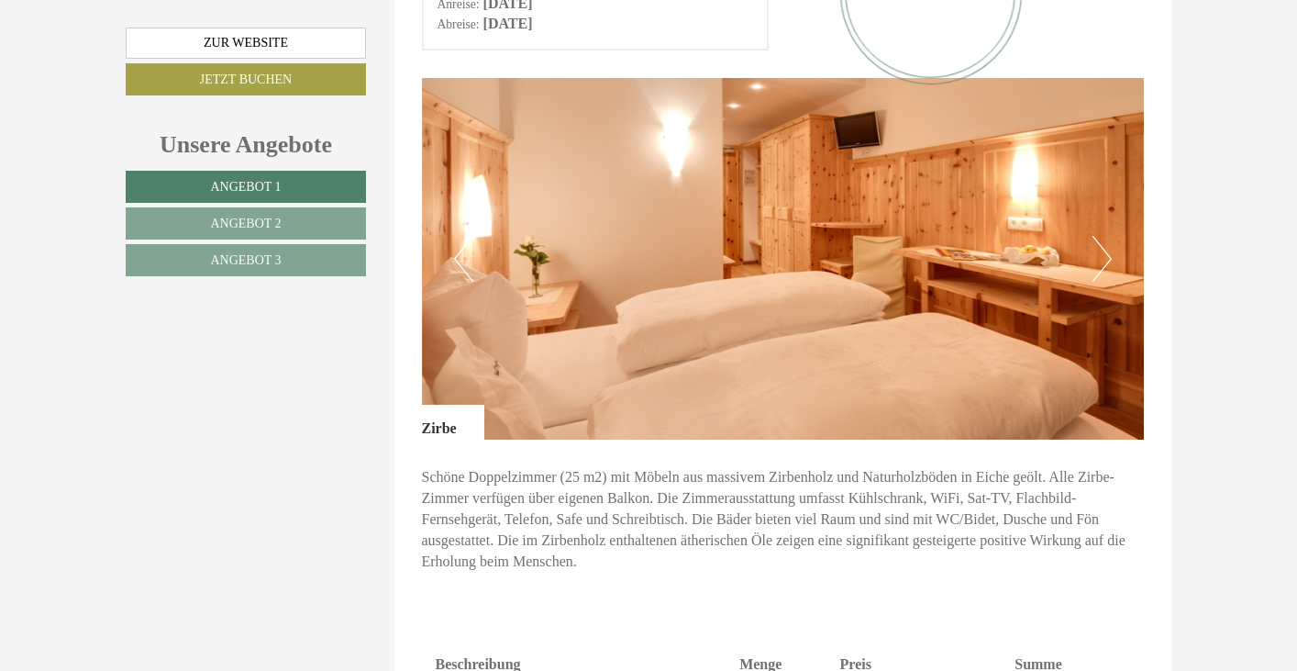
click at [1105, 236] on button "Next" at bounding box center [1102, 259] width 19 height 46
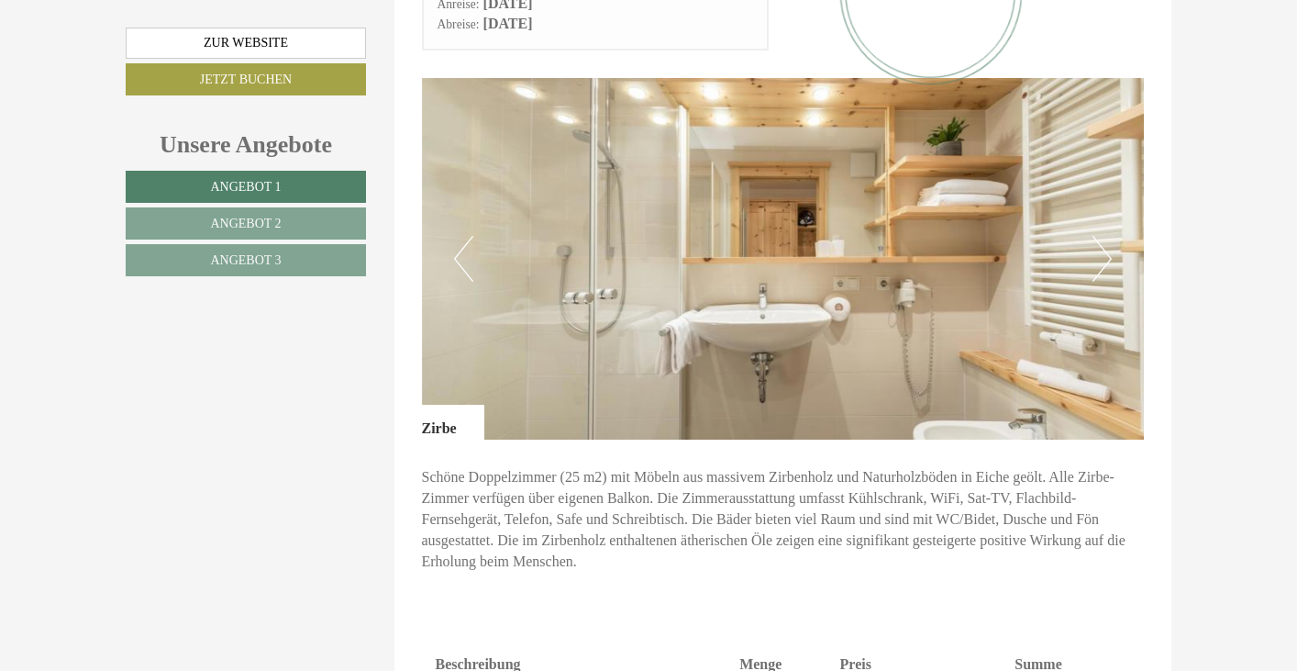
click at [1105, 236] on button "Next" at bounding box center [1102, 259] width 19 height 46
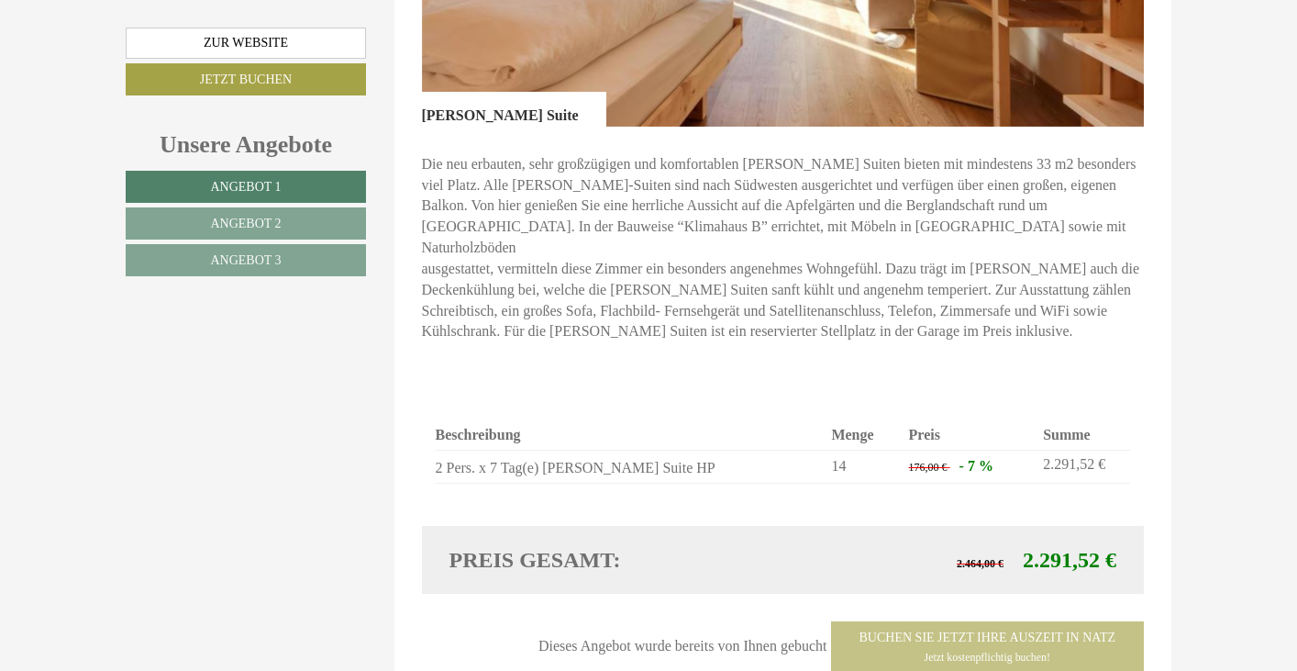
scroll to position [1009, 0]
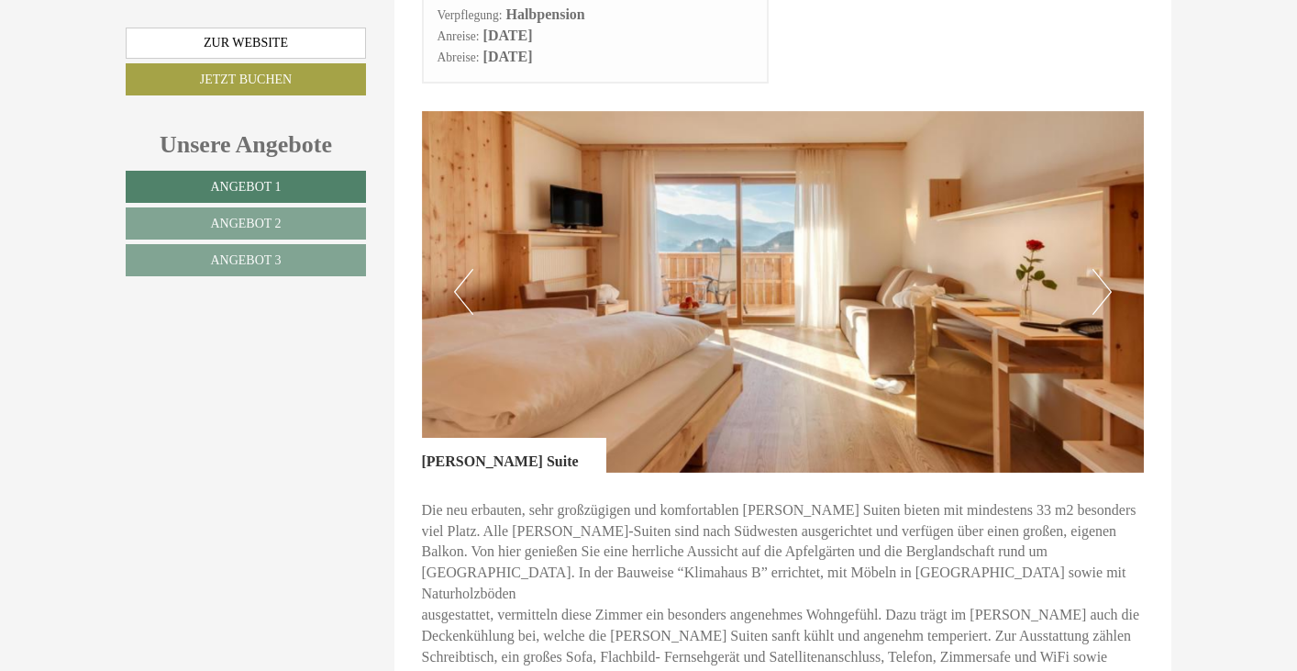
click at [1104, 269] on button "Next" at bounding box center [1102, 292] width 19 height 46
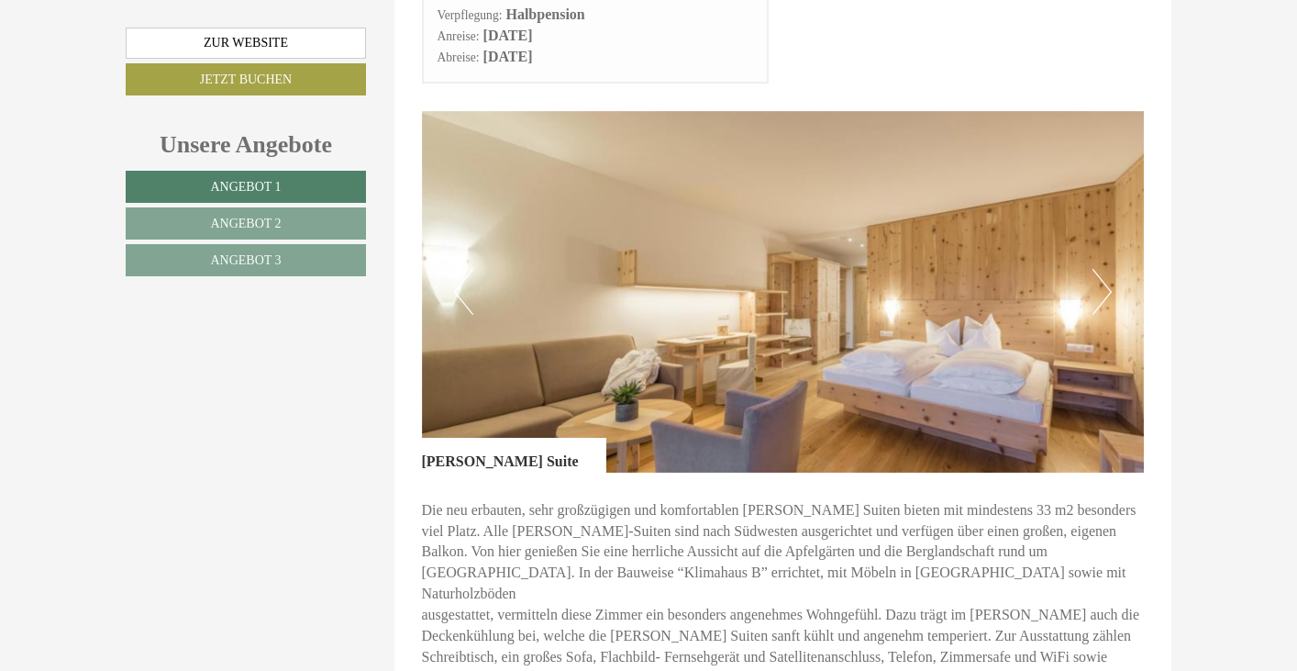
click at [1104, 269] on button "Next" at bounding box center [1102, 292] width 19 height 46
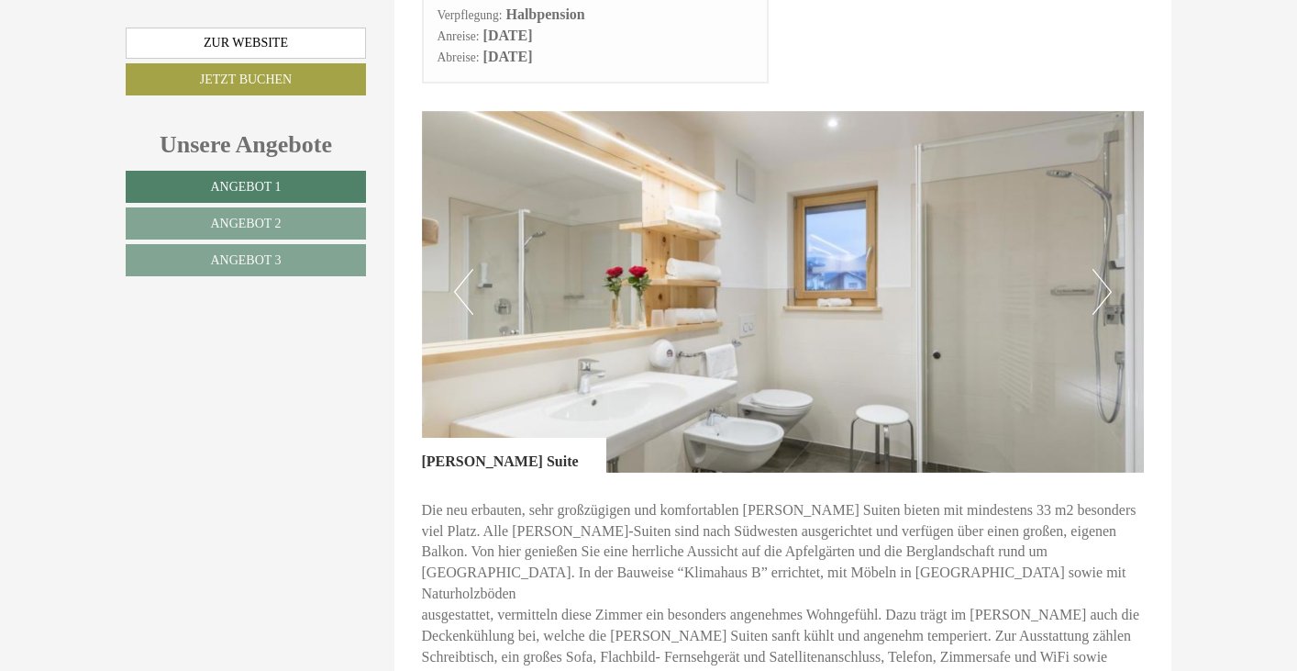
click at [1104, 269] on button "Next" at bounding box center [1102, 292] width 19 height 46
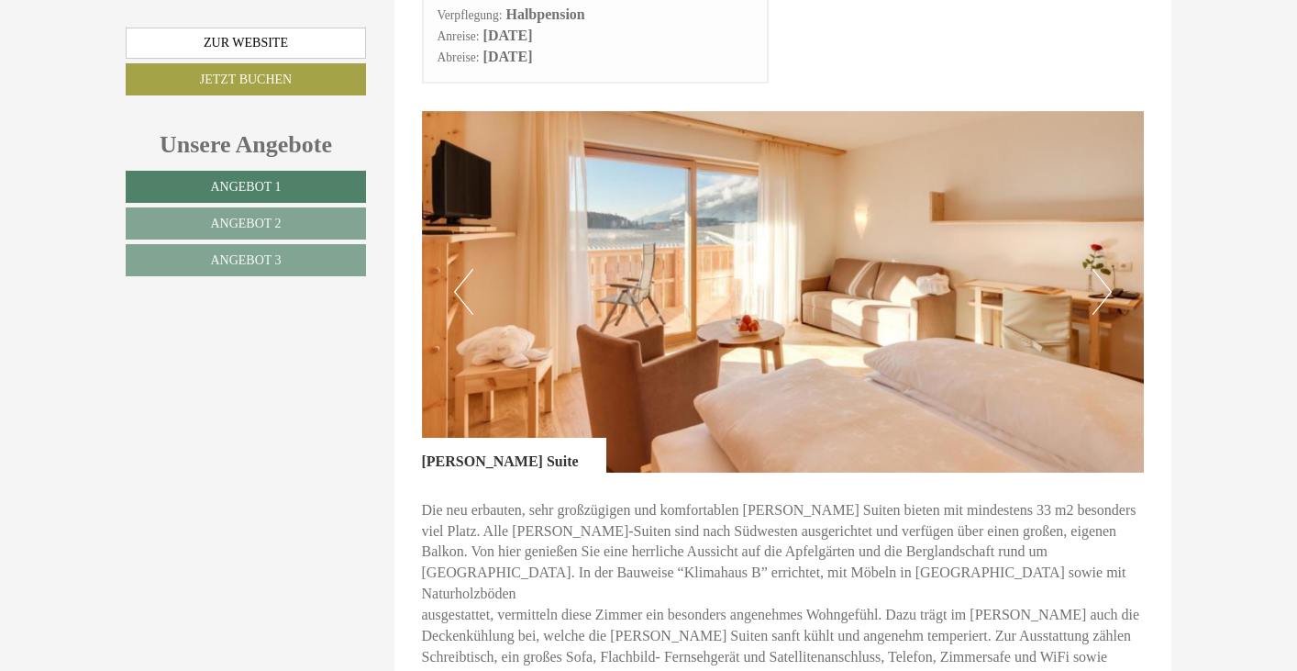
click at [1104, 269] on button "Next" at bounding box center [1102, 292] width 19 height 46
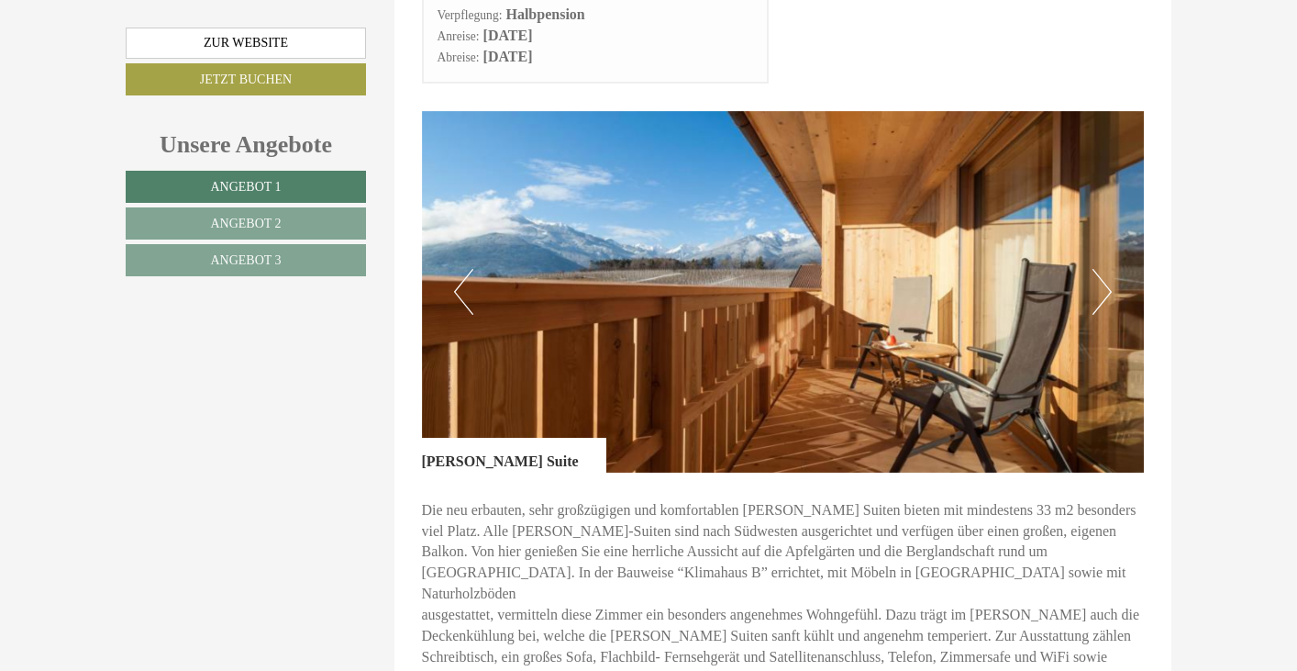
click at [1104, 269] on button "Next" at bounding box center [1102, 292] width 19 height 46
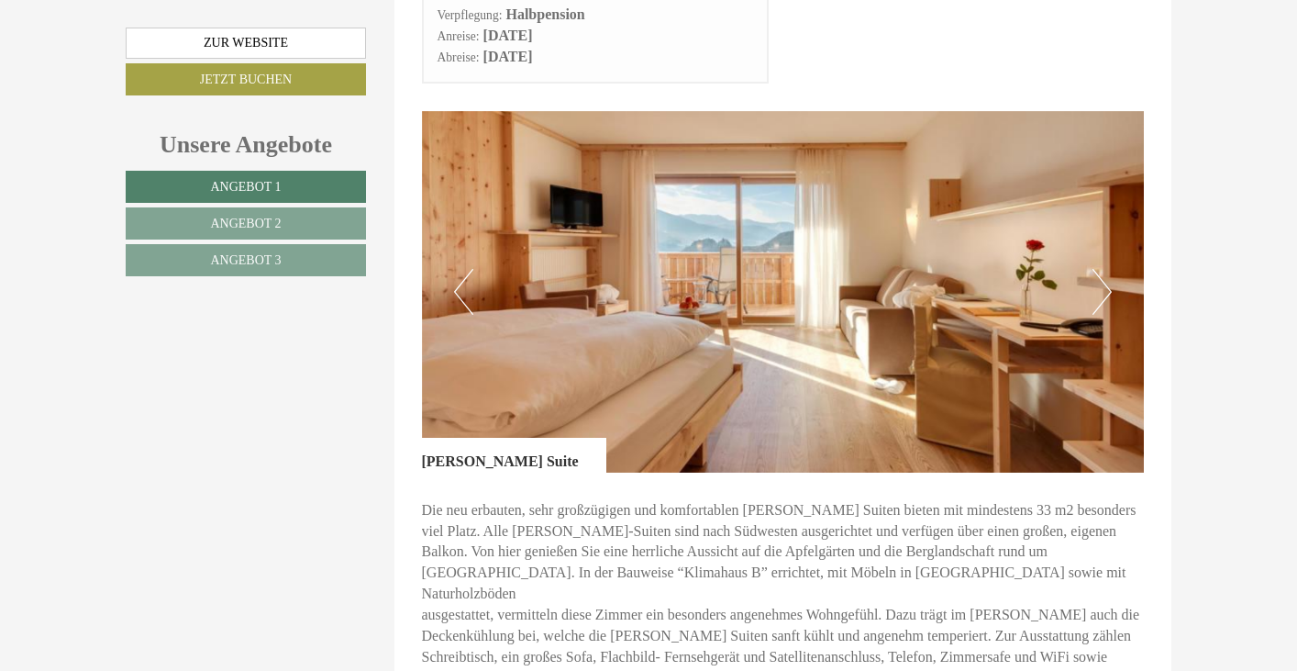
click at [1104, 269] on button "Next" at bounding box center [1102, 292] width 19 height 46
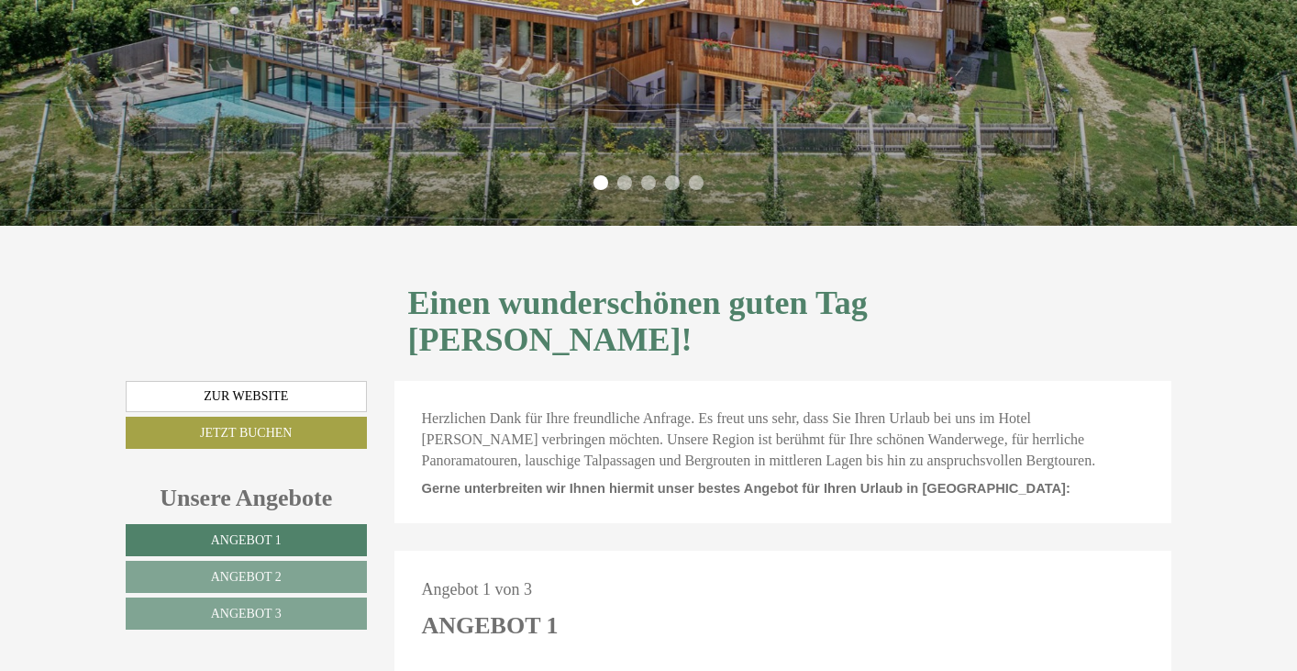
scroll to position [367, 0]
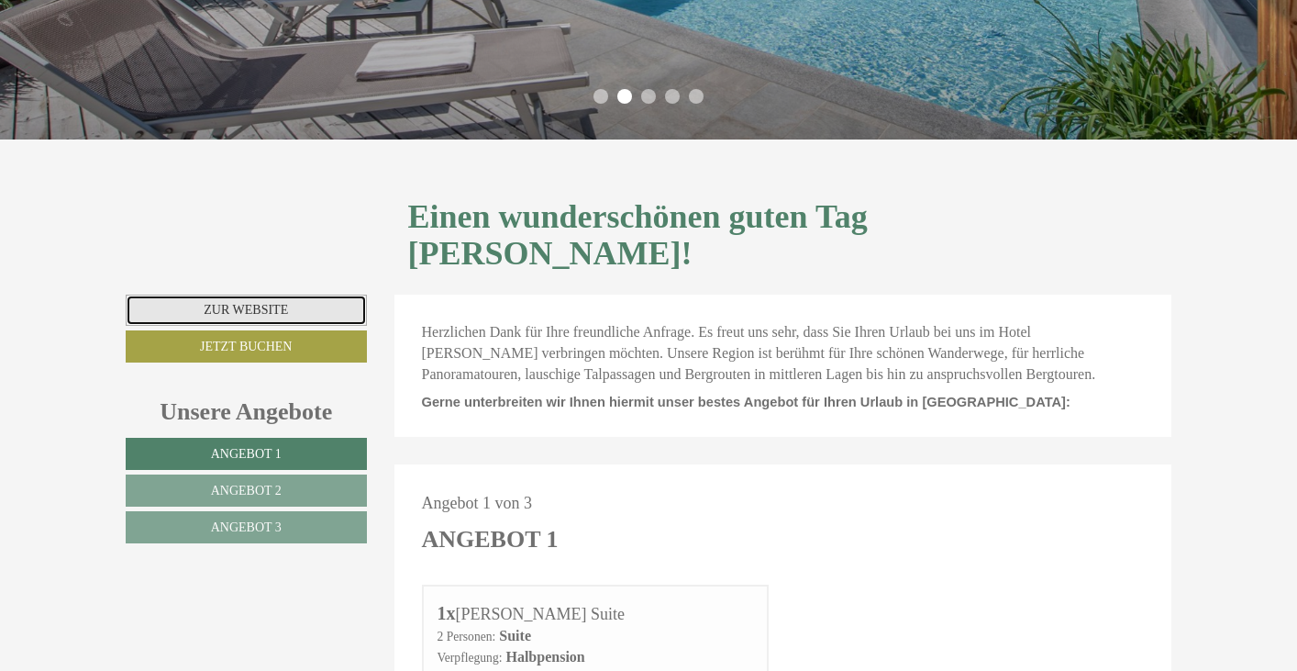
click at [295, 295] on link "Zur Website" at bounding box center [246, 310] width 241 height 31
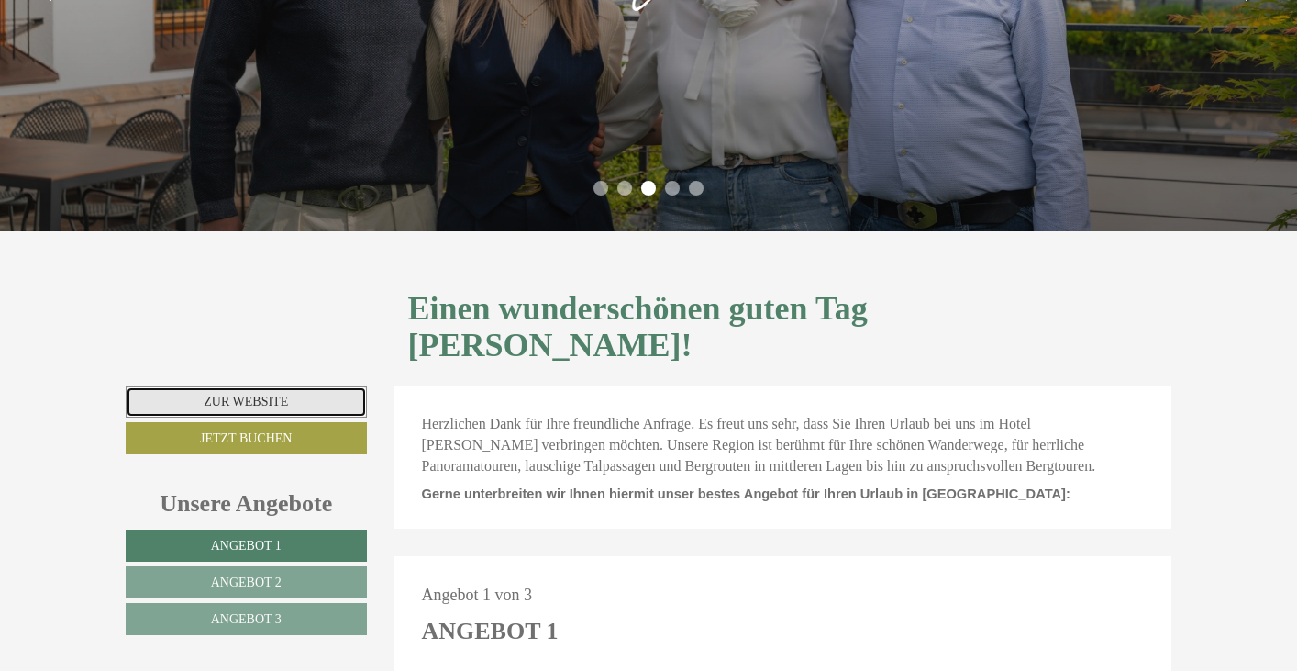
scroll to position [0, 0]
